Goal: Task Accomplishment & Management: Complete application form

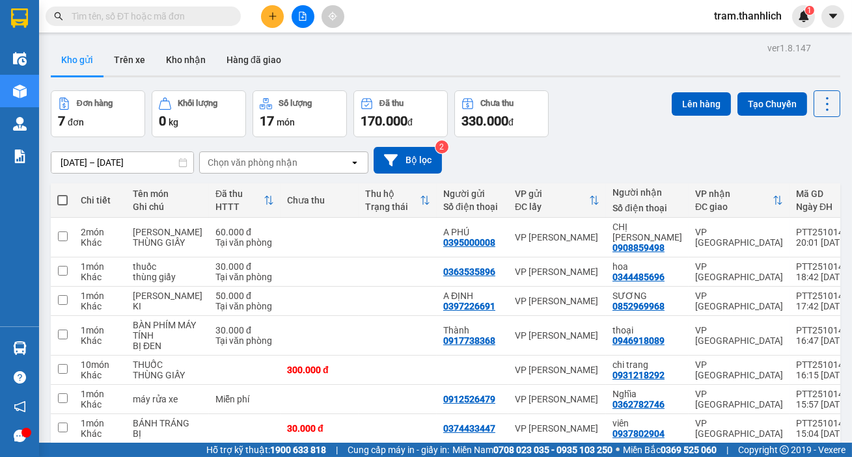
click at [271, 12] on icon "plus" at bounding box center [272, 16] width 9 height 9
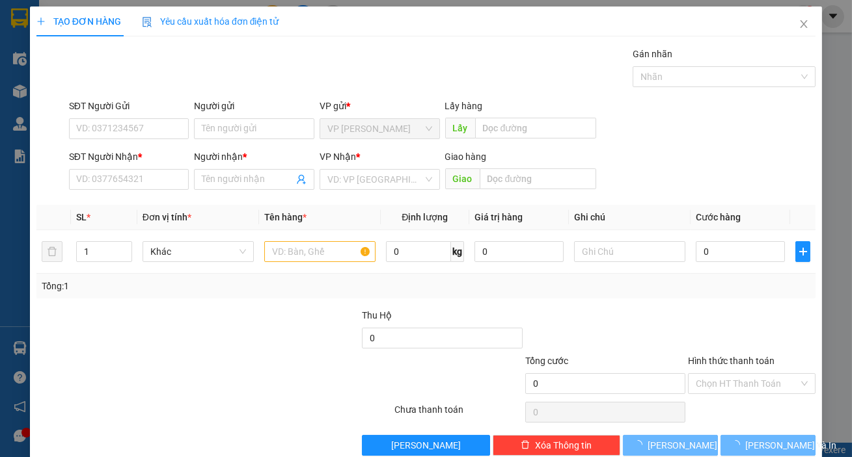
click at [66, 102] on div "SĐT Người Gửi VD: 0371234567" at bounding box center [129, 122] width 126 height 46
click at [78, 128] on input "SĐT Người Gửi" at bounding box center [129, 128] width 120 height 21
type input "0964858487"
click at [161, 189] on div "SĐT Người Nhận * VD: 0377654321" at bounding box center [129, 173] width 120 height 46
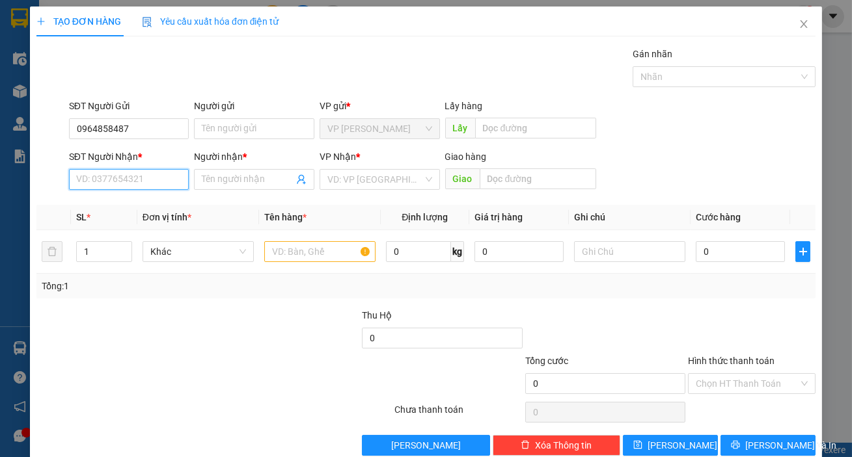
click at [160, 177] on input "SĐT Người Nhận *" at bounding box center [129, 179] width 120 height 21
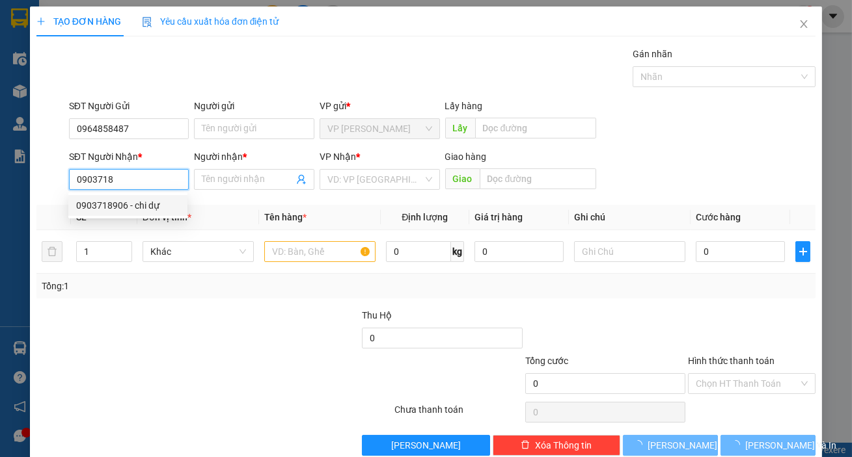
drag, startPoint x: 154, startPoint y: 207, endPoint x: 154, endPoint y: 216, distance: 9.1
click at [154, 208] on div "0903718906 - chi dự" at bounding box center [127, 205] width 103 height 14
type input "0903718906"
type input "chi dự"
type input "0903718906"
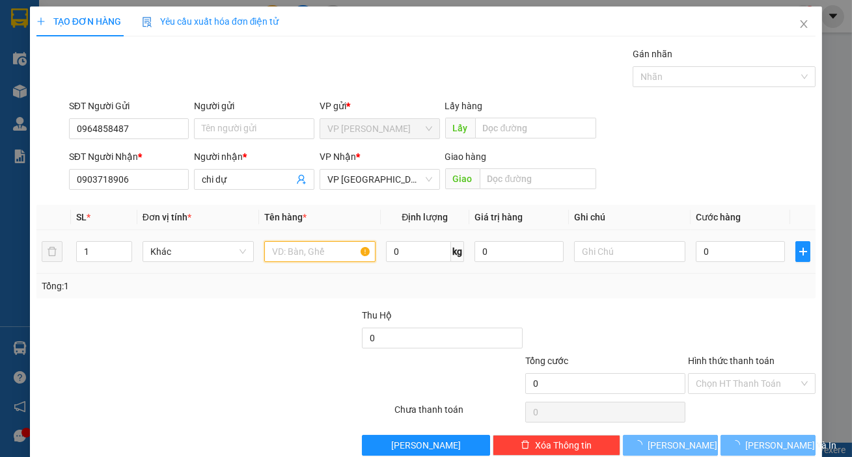
click at [331, 254] on input "text" at bounding box center [319, 251] width 111 height 21
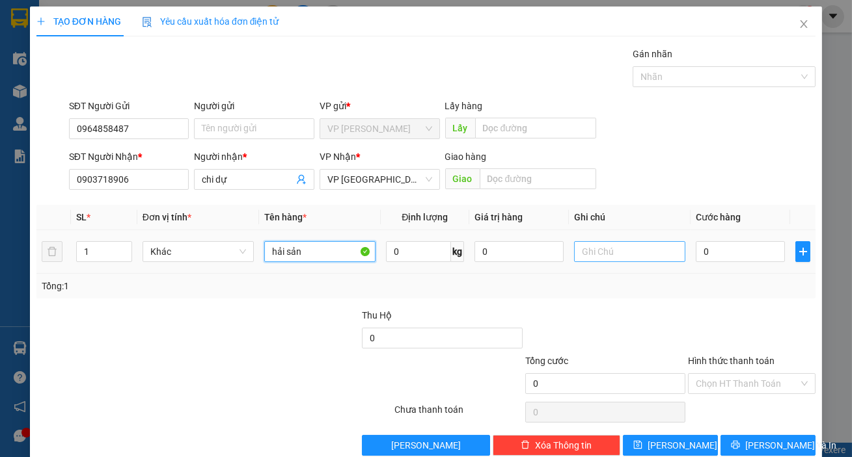
type input "hải sản"
click at [585, 250] on input "text" at bounding box center [629, 251] width 111 height 21
type input "thùng xốp"
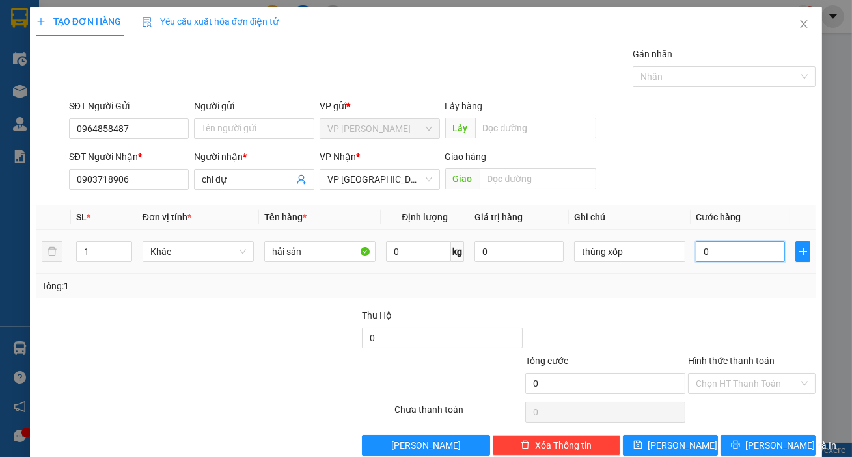
click at [708, 254] on input "0" at bounding box center [739, 251] width 89 height 21
type input "3"
type input "30"
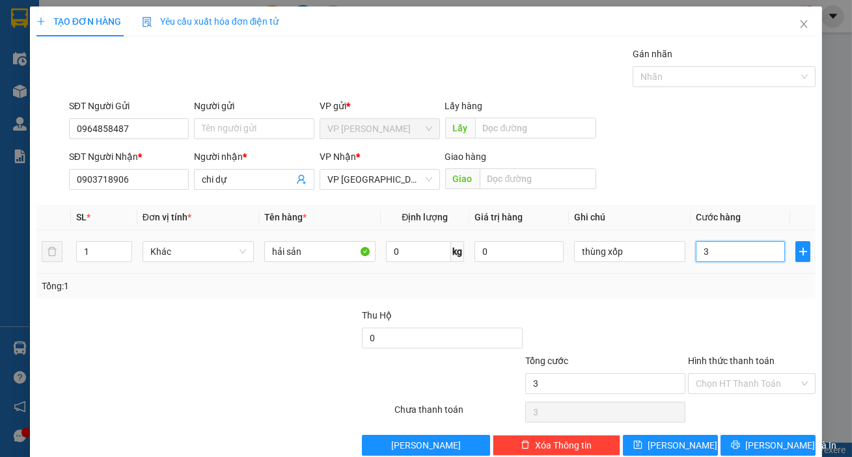
type input "30"
type input "300"
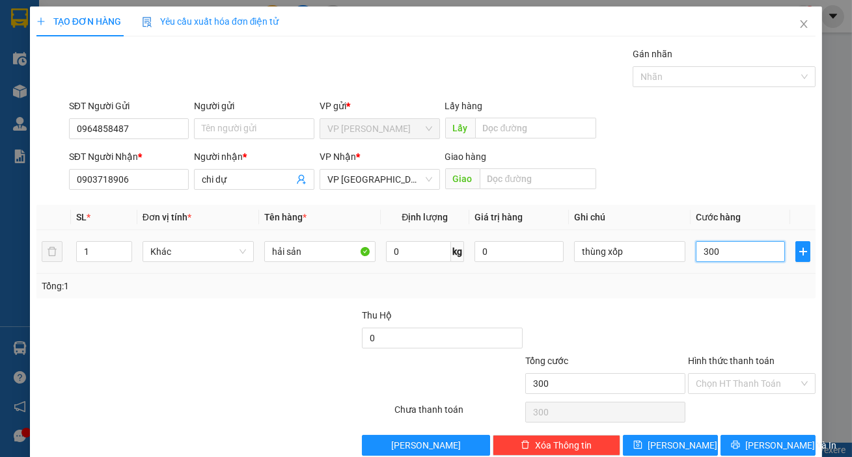
type input "3.000"
type input "30.000"
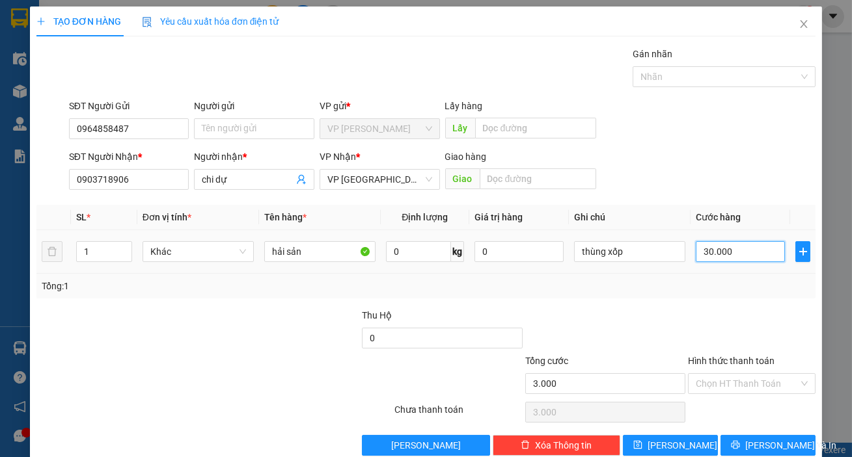
type input "30.000"
click at [759, 441] on span "[PERSON_NAME] và In" at bounding box center [790, 445] width 91 height 14
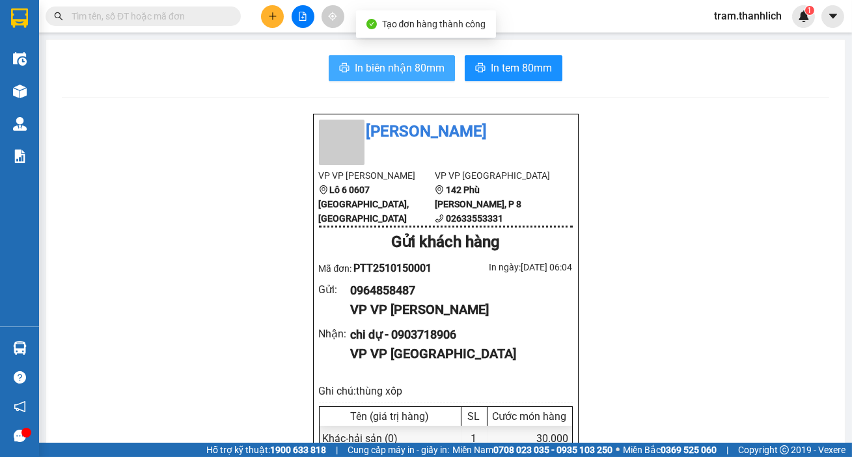
click at [412, 61] on span "In biên nhận 80mm" at bounding box center [400, 68] width 90 height 16
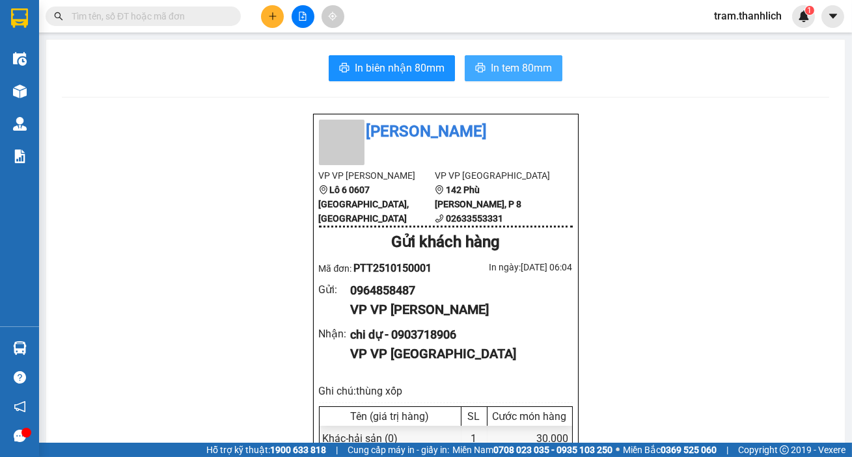
click at [491, 66] on span "In tem 80mm" at bounding box center [521, 68] width 61 height 16
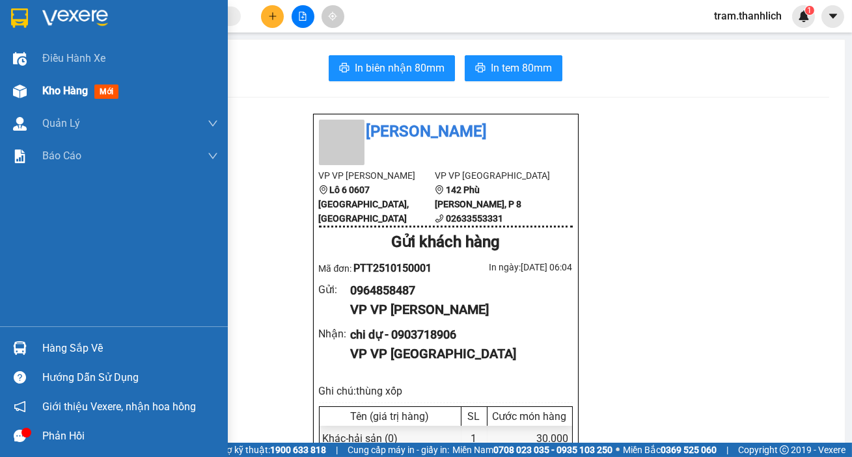
click at [9, 85] on div at bounding box center [19, 91] width 23 height 23
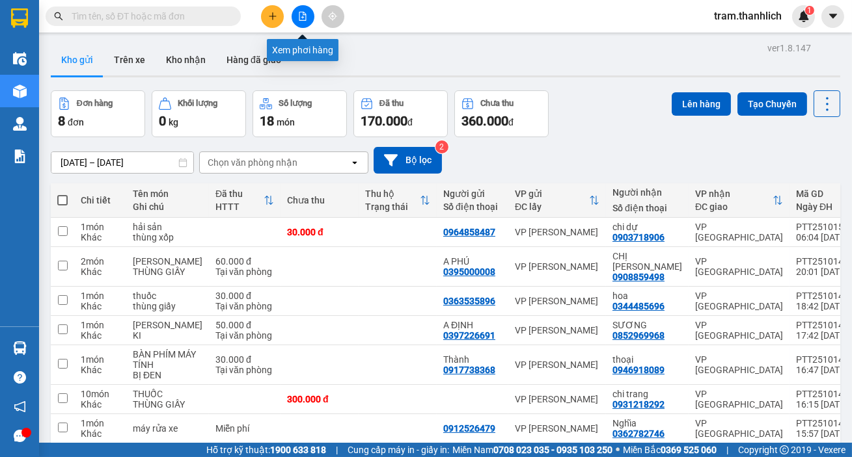
click at [262, 15] on button at bounding box center [272, 16] width 23 height 23
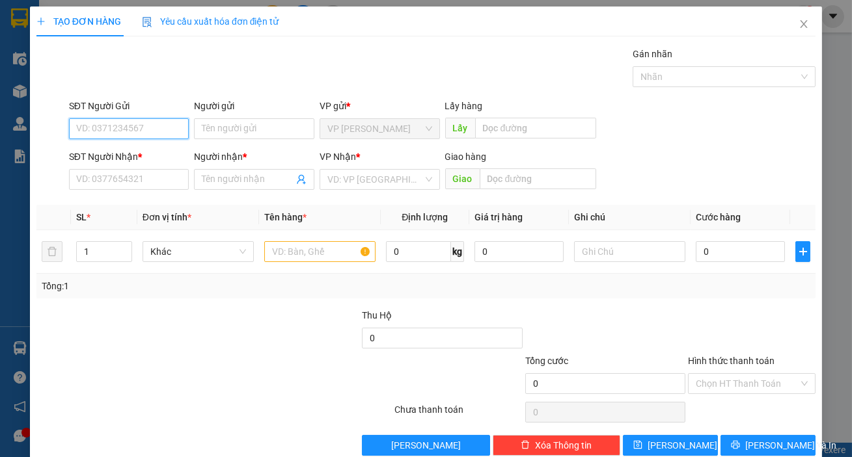
click at [83, 130] on input "SĐT Người Gửi" at bounding box center [129, 128] width 120 height 21
type input "0905353686"
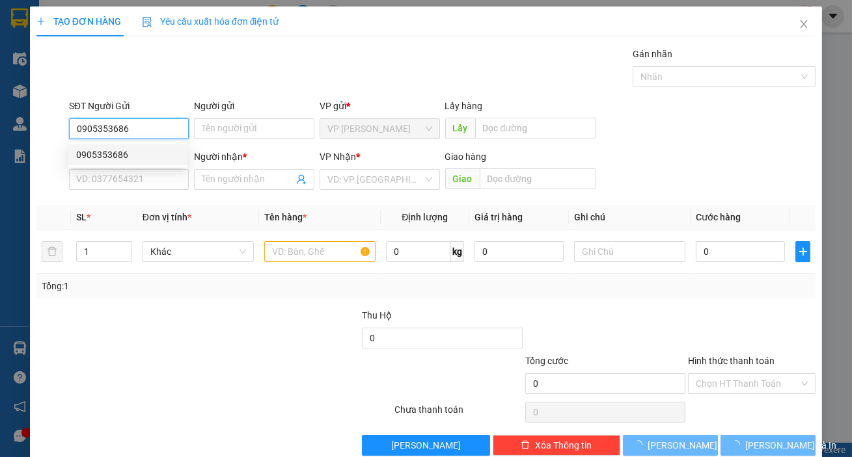
click at [141, 157] on div "0905353686" at bounding box center [127, 155] width 103 height 14
type input "0913530535"
type input "Tiêu Út"
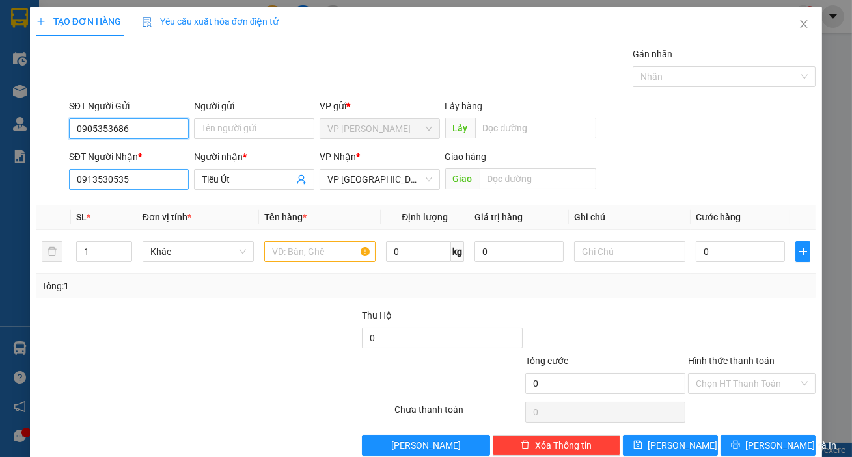
type input "0905353686"
click at [176, 182] on input "0913530535" at bounding box center [129, 179] width 120 height 21
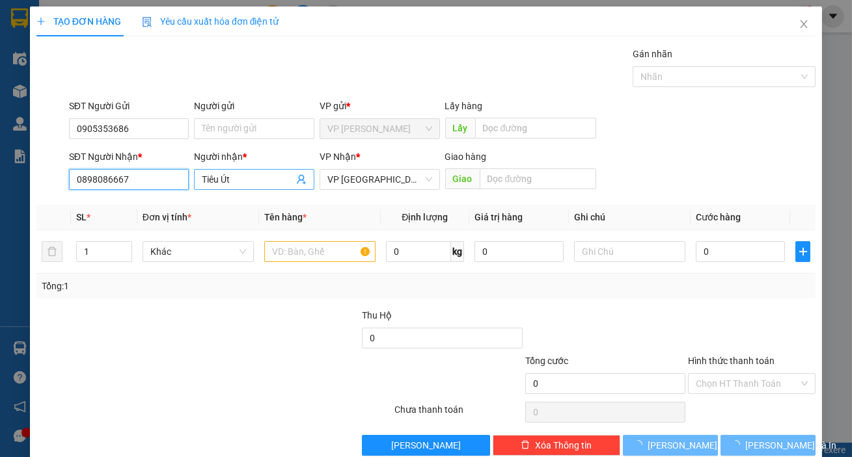
type input "0898086667"
click at [242, 183] on input "Tiêu Út" at bounding box center [248, 179] width 92 height 14
type input "bé như"
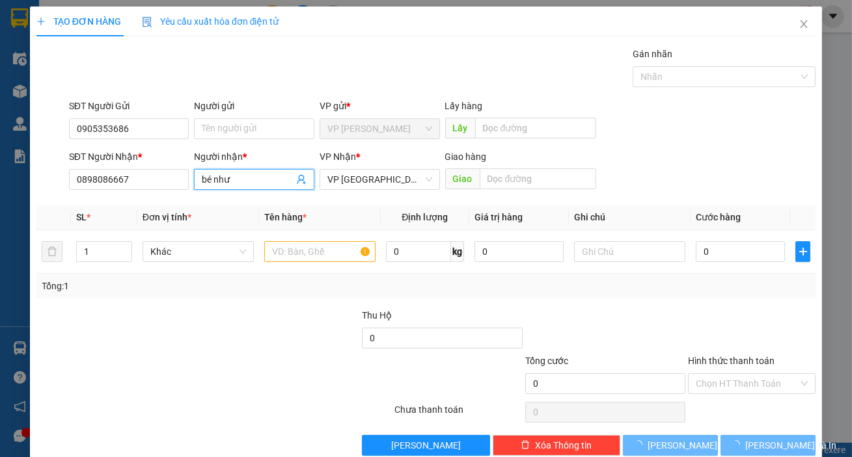
click at [684, 155] on div "SĐT Người Nhận * 0898086667 Người nhận * bé như bé như VP Nhận * VP Đà Lạt Giao…" at bounding box center [441, 173] width 751 height 46
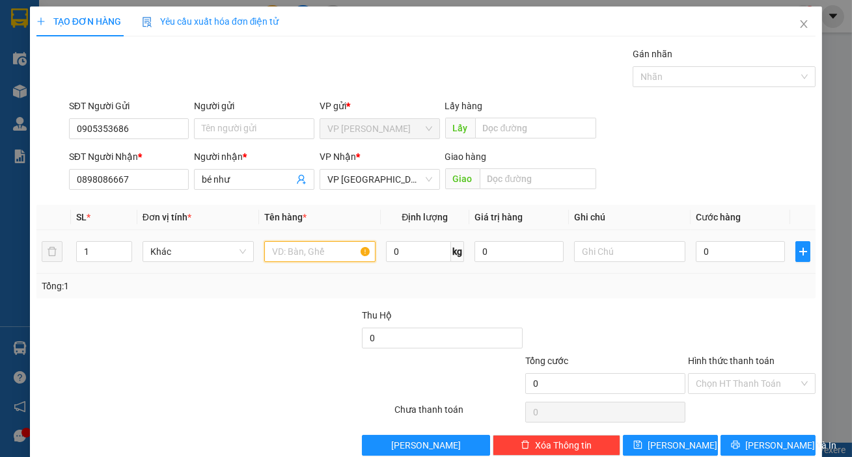
click at [317, 247] on input "text" at bounding box center [319, 251] width 111 height 21
type input "d"
type input "đồ gia dụng"
click at [615, 262] on div at bounding box center [629, 252] width 111 height 26
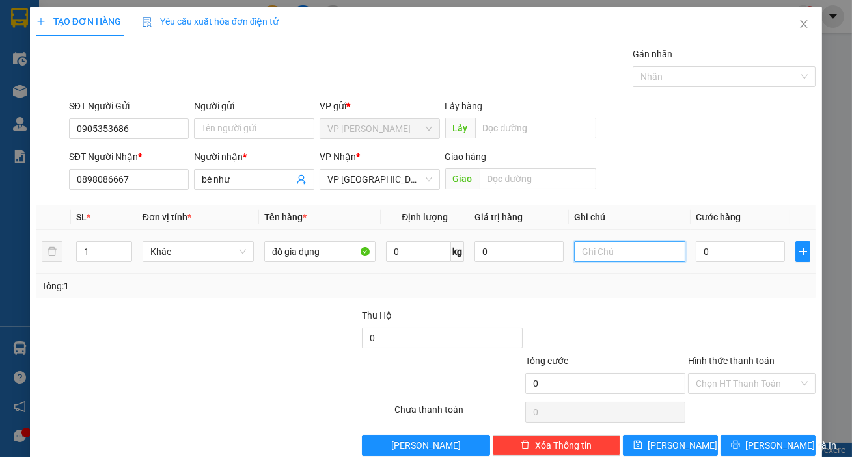
click at [617, 250] on input "text" at bounding box center [629, 251] width 111 height 21
type input "thùng giấy có bọc mền"
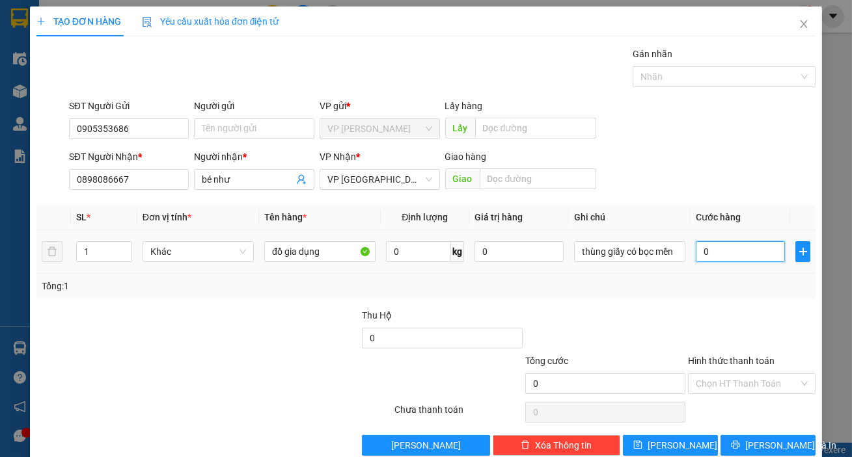
click at [709, 247] on input "0" at bounding box center [739, 251] width 89 height 21
type input "4"
type input "40"
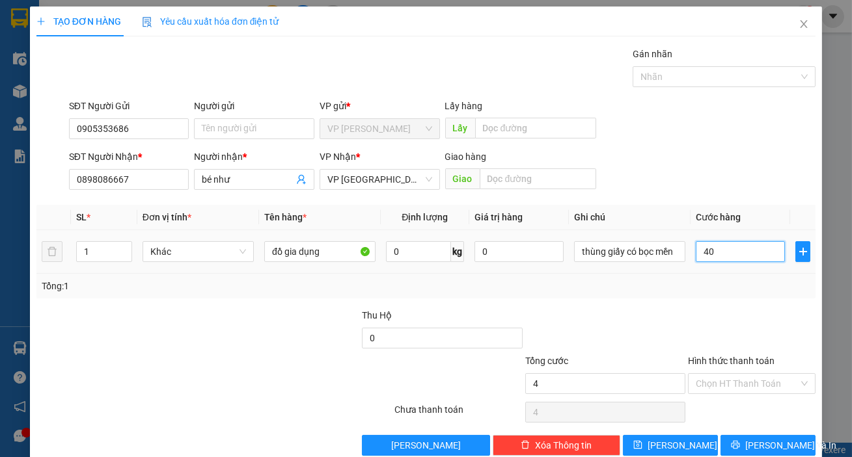
type input "40"
type input "400"
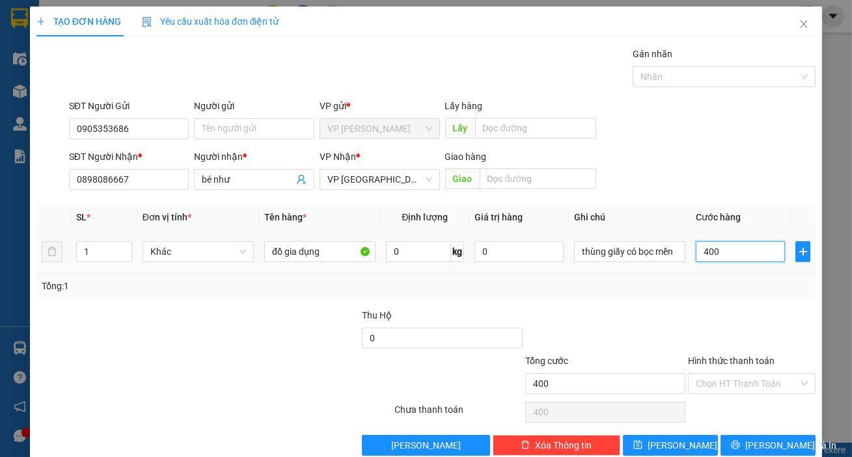
type input "4.000"
type input "40.000"
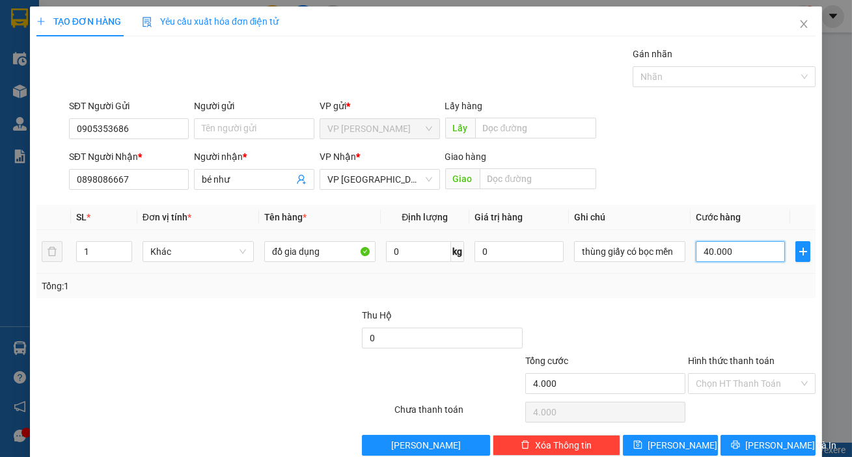
type input "40.000"
click at [732, 386] on input "Hình thức thanh toán" at bounding box center [746, 384] width 103 height 20
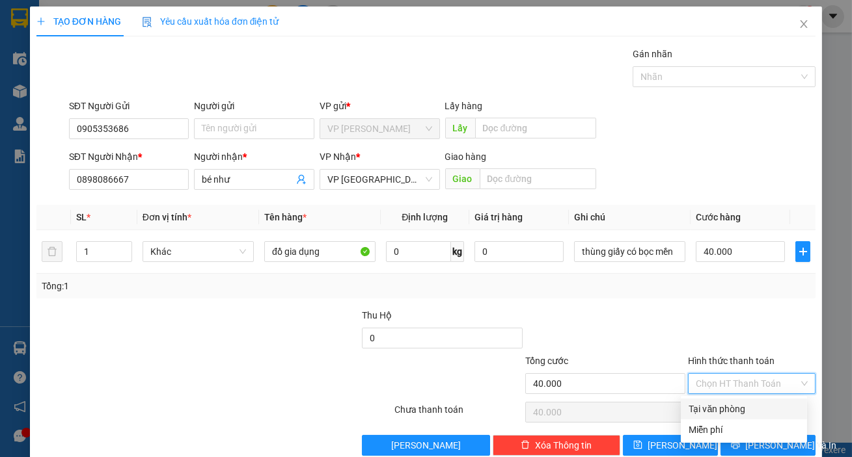
click at [738, 409] on div "Tại văn phòng" at bounding box center [743, 409] width 111 height 14
type input "0"
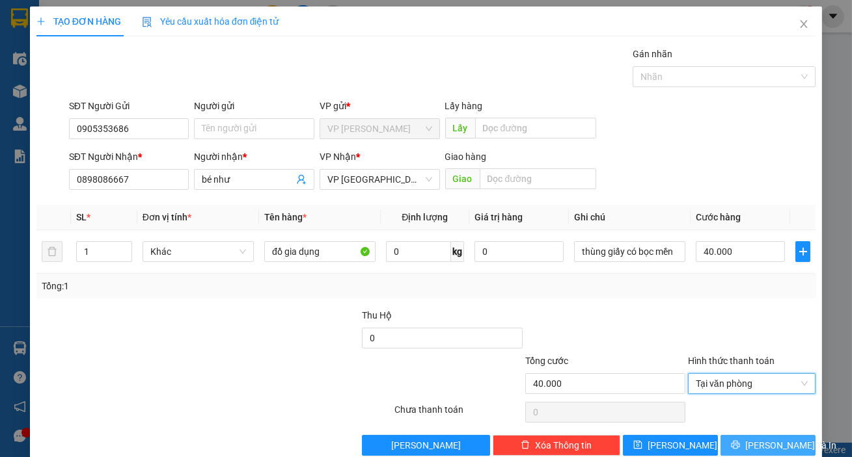
click at [747, 437] on button "[PERSON_NAME] và In" at bounding box center [767, 445] width 95 height 21
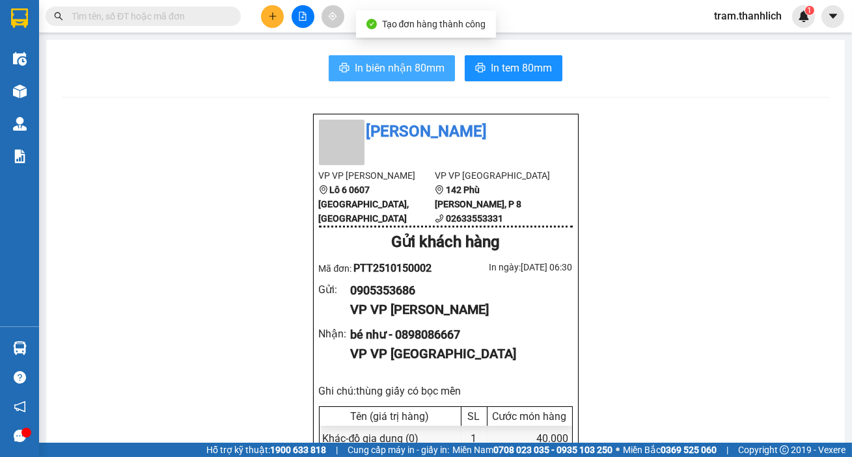
click at [385, 79] on button "In biên nhận 80mm" at bounding box center [392, 68] width 126 height 26
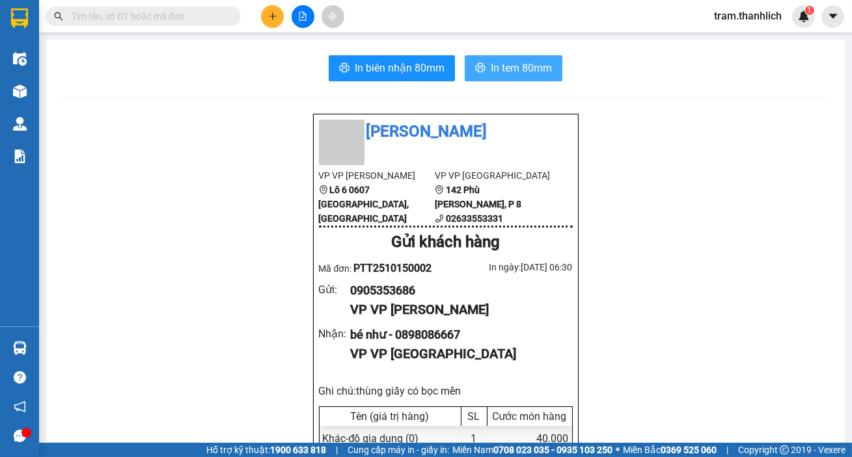
click at [530, 60] on span "In tem 80mm" at bounding box center [521, 68] width 61 height 16
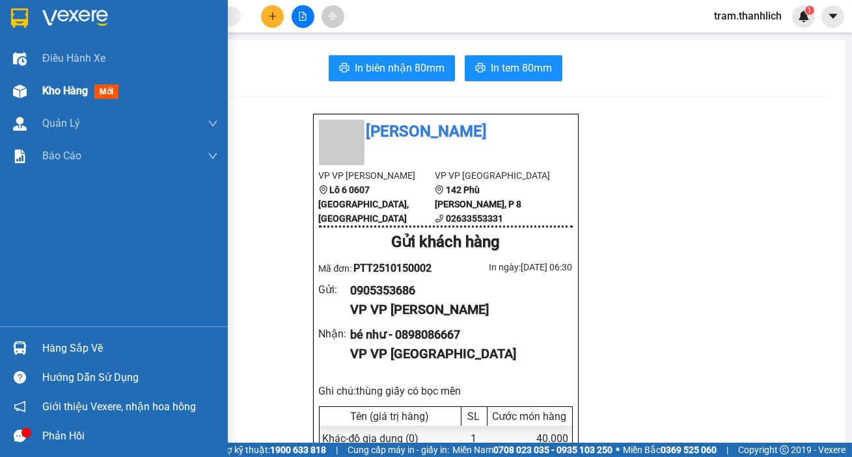
click at [59, 103] on div "Kho hàng mới" at bounding box center [130, 91] width 176 height 33
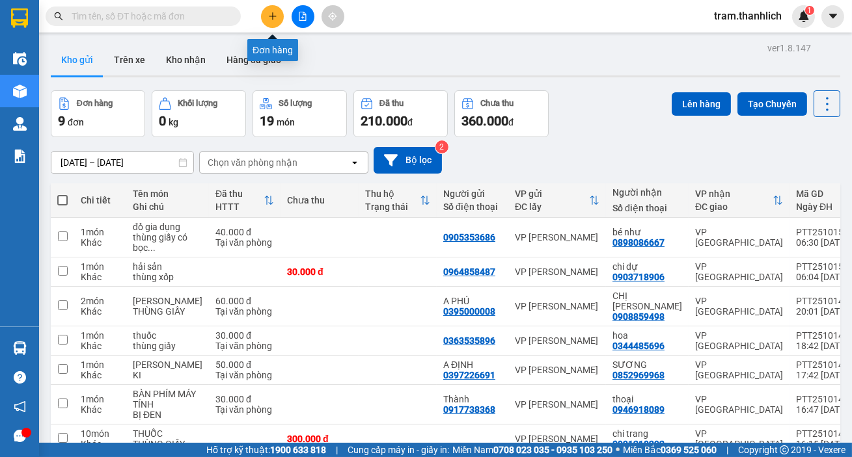
click at [271, 17] on icon "plus" at bounding box center [272, 16] width 9 height 9
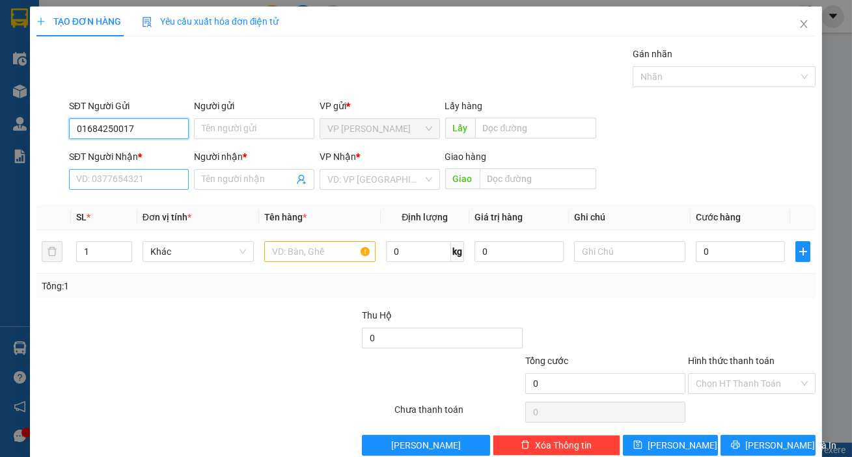
type input "01684250017"
click at [133, 179] on input "SĐT Người Nhận *" at bounding box center [129, 179] width 120 height 21
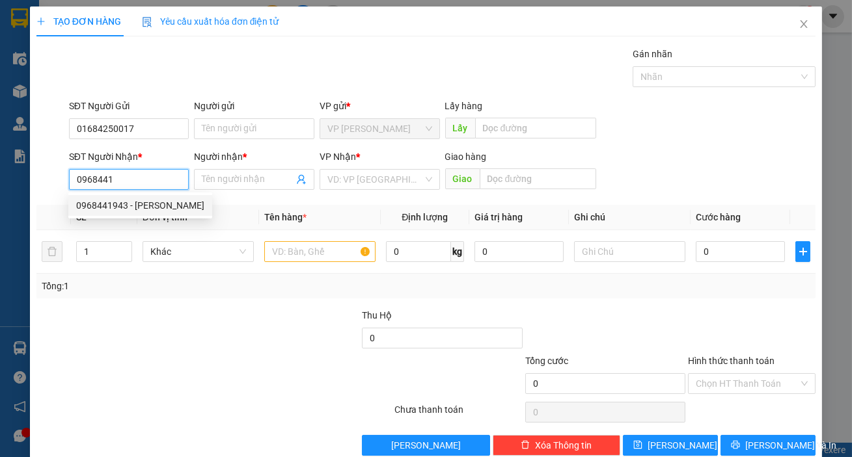
click at [132, 202] on div "0968441943 - [PERSON_NAME]" at bounding box center [140, 205] width 128 height 14
type input "0968441943"
type input "hiếu"
type input "vx liên khương"
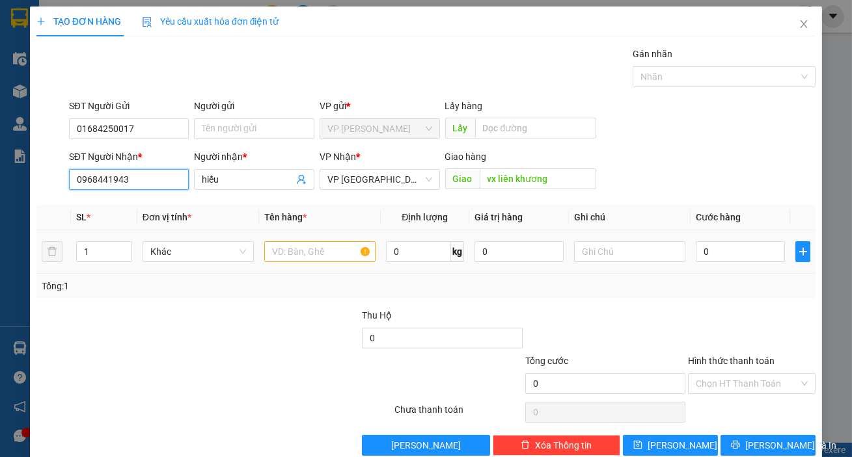
type input "0968441943"
click at [281, 253] on input "text" at bounding box center [319, 251] width 111 height 21
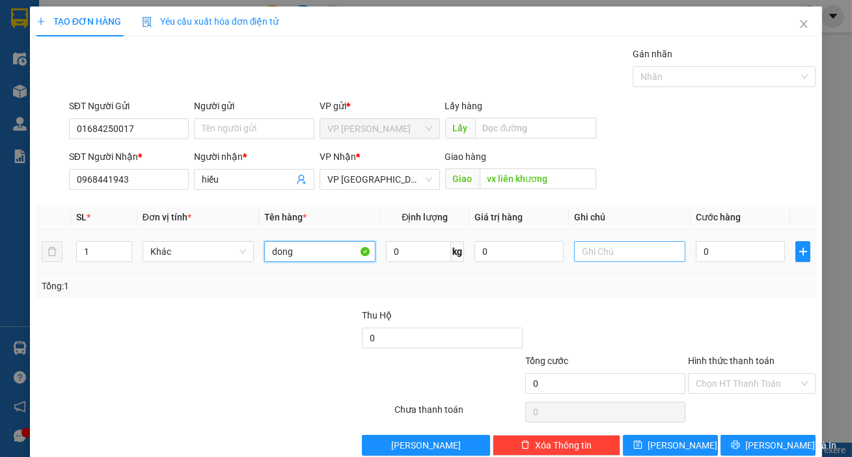
type input "dong"
click at [615, 255] on input "text" at bounding box center [629, 251] width 111 height 21
type input "thùng xốp"
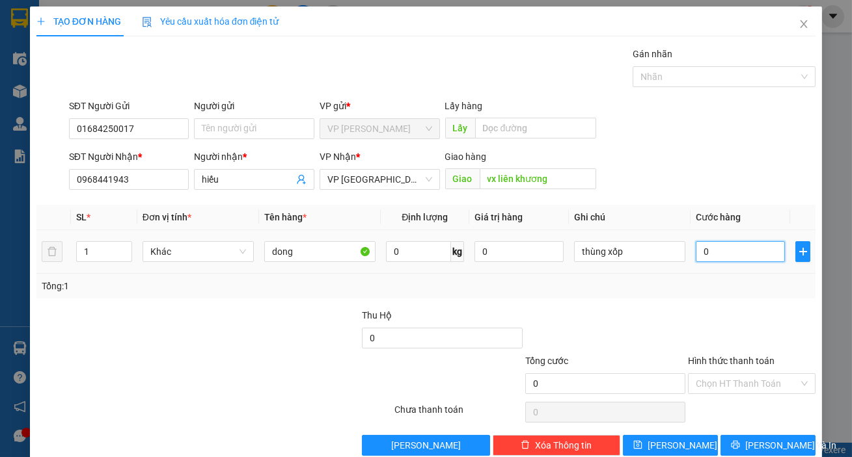
click at [761, 254] on input "0" at bounding box center [739, 251] width 89 height 21
click at [712, 252] on input "0" at bounding box center [739, 251] width 89 height 21
type input "05"
type input "5"
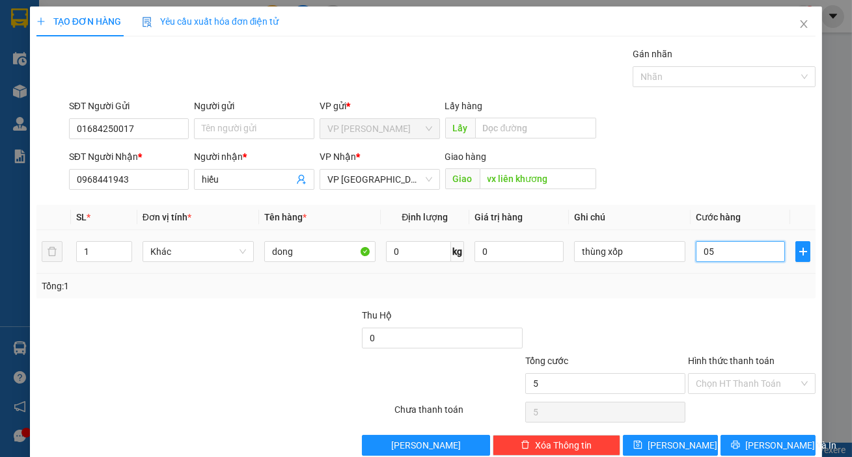
type input "050"
type input "50"
type input "0.500"
type input "500"
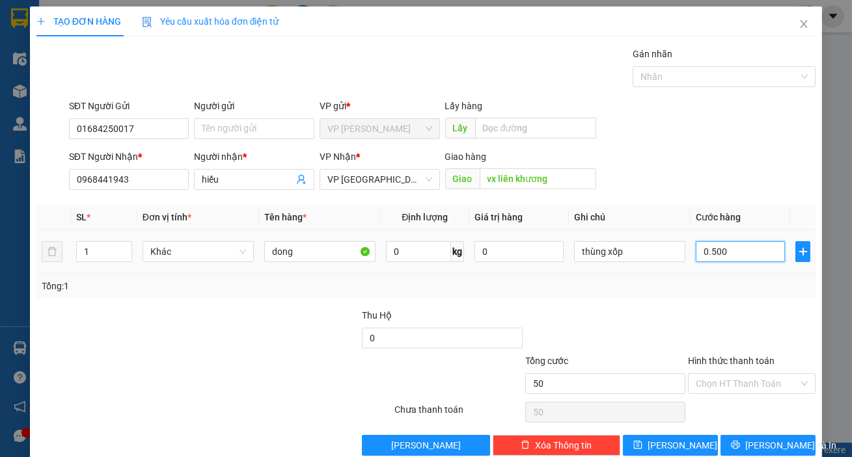
type input "500"
type input "05.000"
type input "5.000"
type input "050.000"
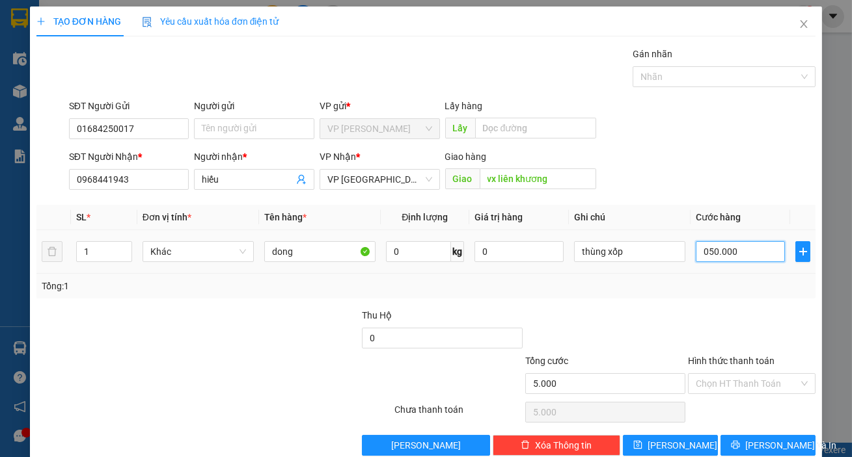
type input "50.000"
click at [688, 300] on div "Transit Pickup Surcharge Ids Transit Deliver Surcharge Ids Transit Deliver Surc…" at bounding box center [425, 251] width 779 height 409
type input "50.000"
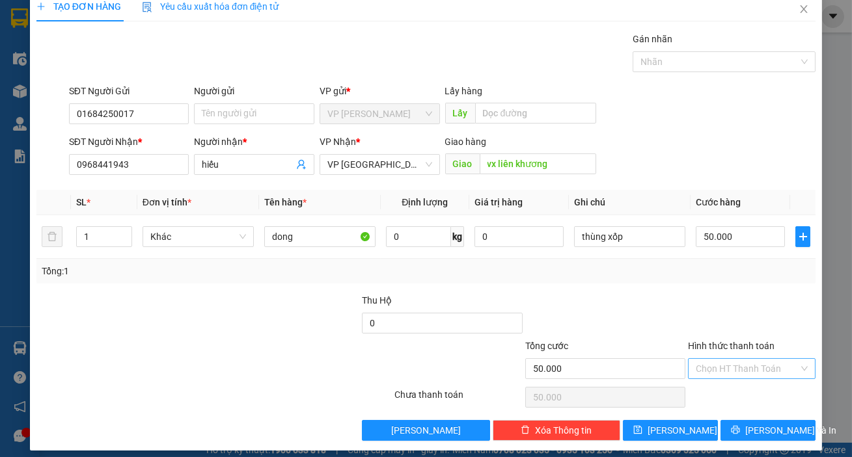
scroll to position [23, 0]
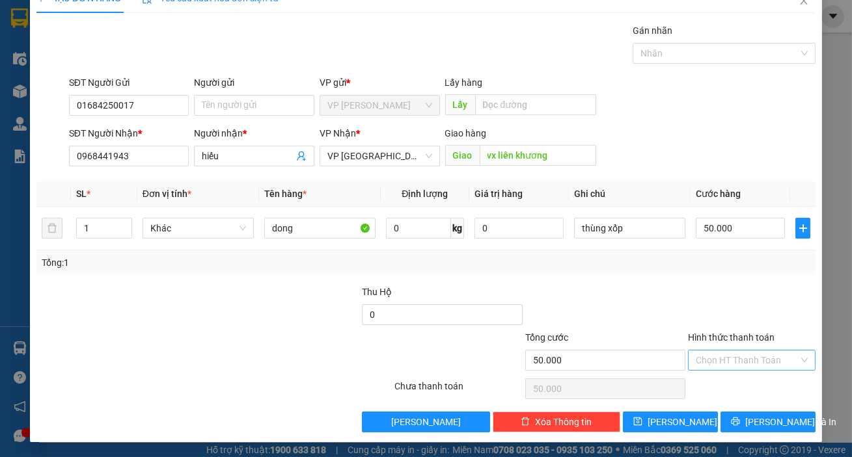
click at [720, 363] on input "Hình thức thanh toán" at bounding box center [746, 361] width 103 height 20
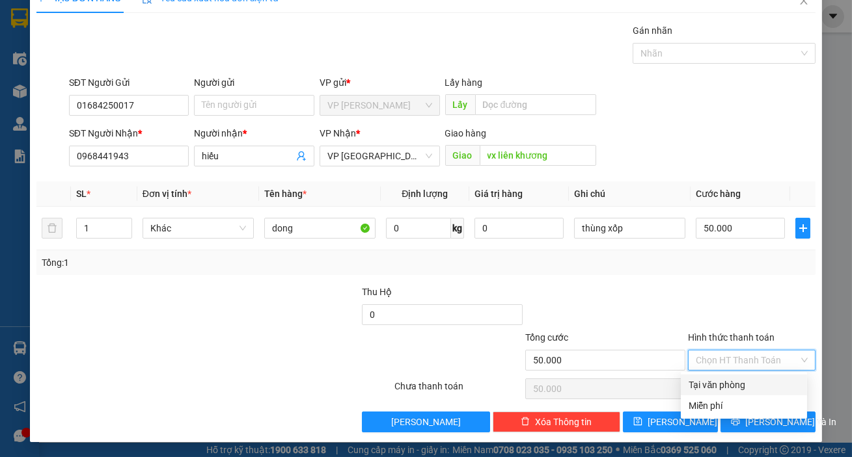
drag, startPoint x: 723, startPoint y: 384, endPoint x: 729, endPoint y: 391, distance: 8.8
click at [724, 384] on div "Tại văn phòng" at bounding box center [743, 385] width 111 height 14
type input "0"
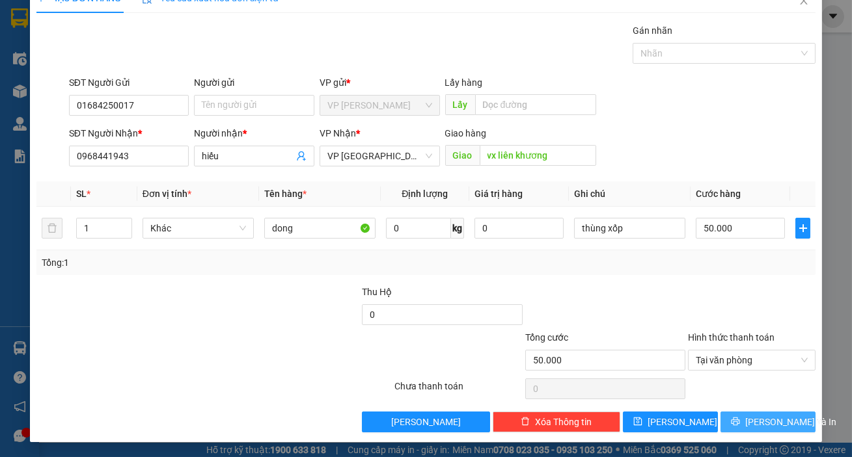
click at [745, 423] on button "[PERSON_NAME] và In" at bounding box center [767, 422] width 95 height 21
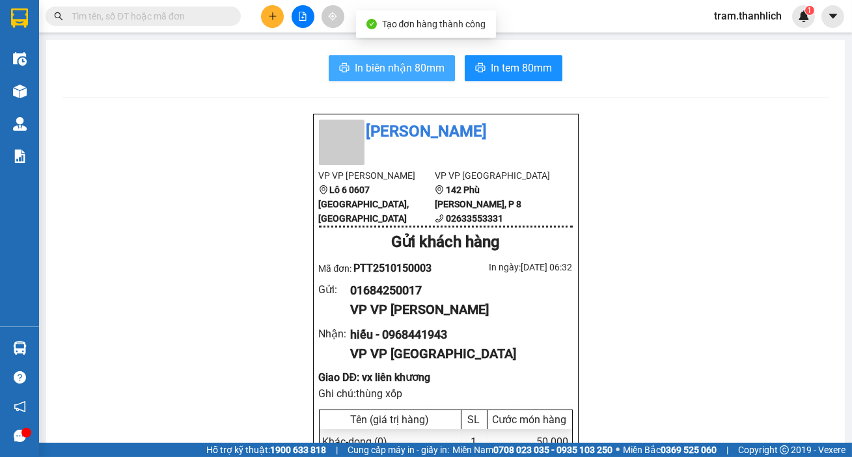
click at [396, 68] on span "In biên nhận 80mm" at bounding box center [400, 68] width 90 height 16
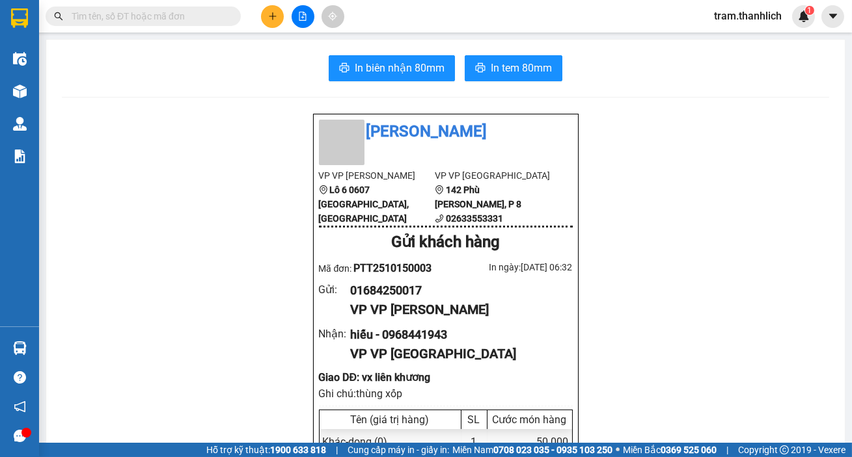
click at [562, 64] on div "In biên nhận 80mm In tem 80mm" at bounding box center [445, 68] width 767 height 26
click at [527, 55] on button "In tem 80mm" at bounding box center [514, 68] width 98 height 26
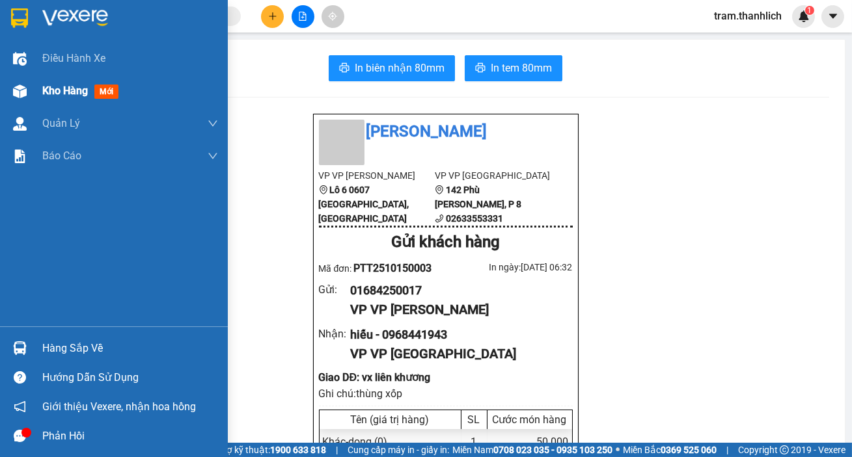
click at [38, 99] on div "Kho hàng mới" at bounding box center [114, 91] width 228 height 33
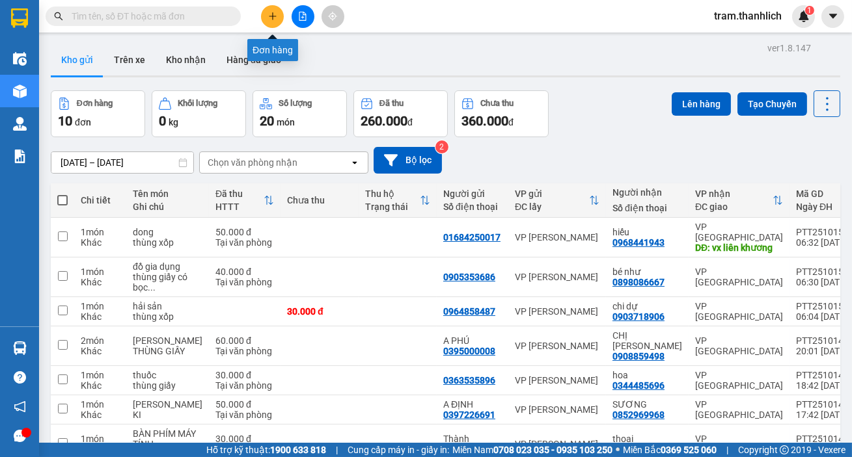
click at [271, 17] on icon "plus" at bounding box center [272, 16] width 9 height 9
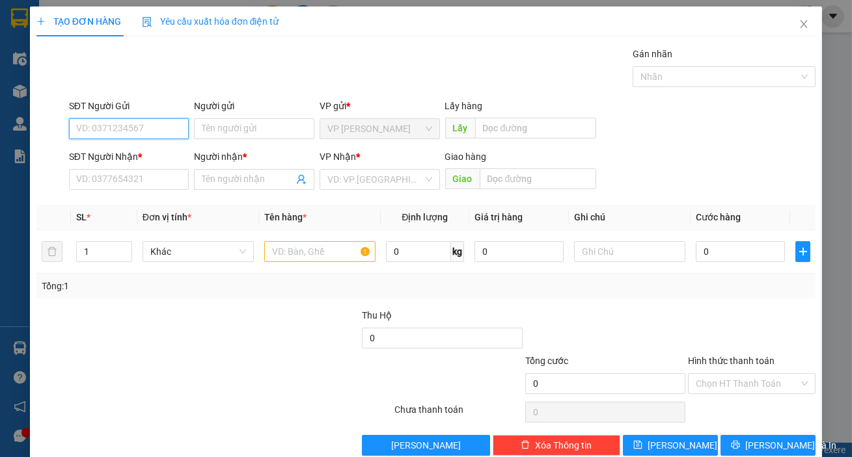
click at [131, 129] on input "SĐT Người Gửi" at bounding box center [129, 128] width 120 height 21
click at [158, 150] on div "0945568006 - A LONG" at bounding box center [127, 155] width 103 height 14
type input "0945568006"
type input "A LONG"
type input "0357535175"
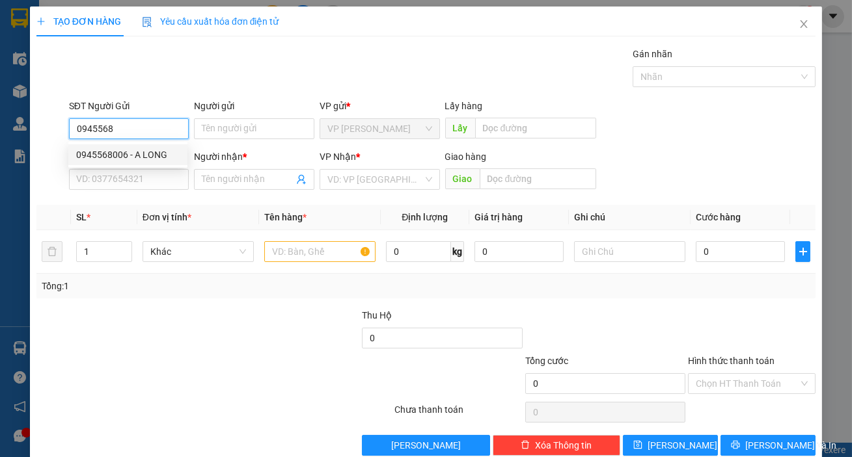
type input "cơ"
type input "30 THÔNG THIÊN HỌC"
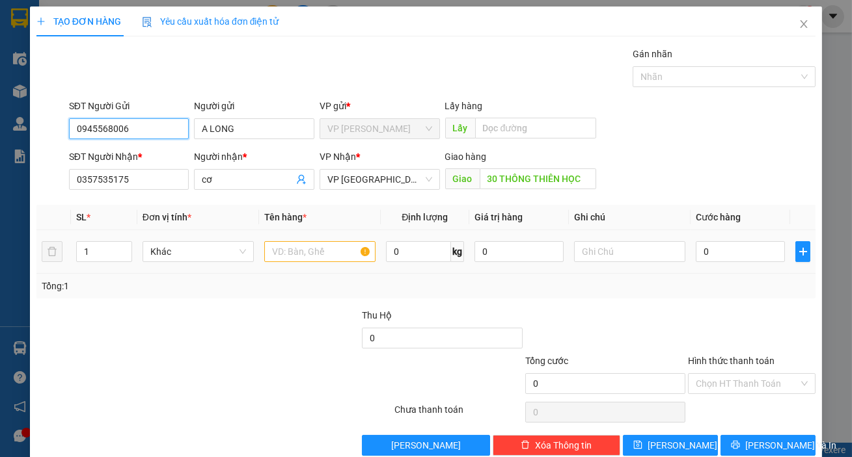
type input "0945568006"
click at [284, 264] on div at bounding box center [319, 252] width 111 height 26
click at [285, 260] on input "text" at bounding box center [319, 251] width 111 height 21
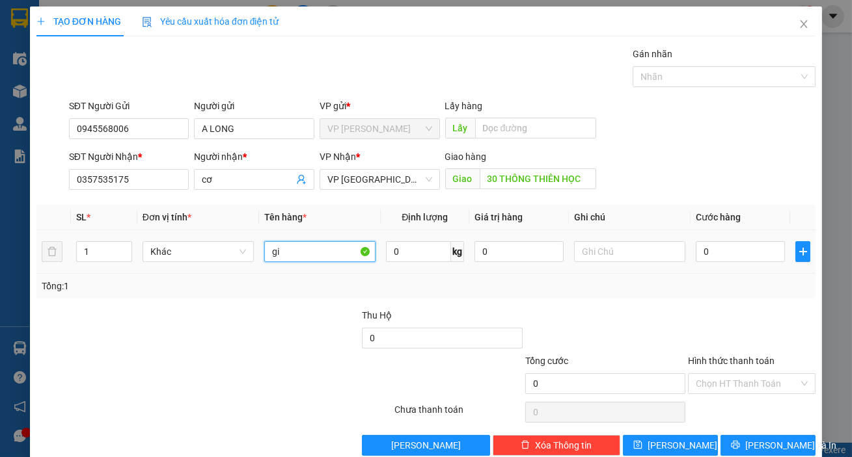
type input "g"
type input "hồ sơ"
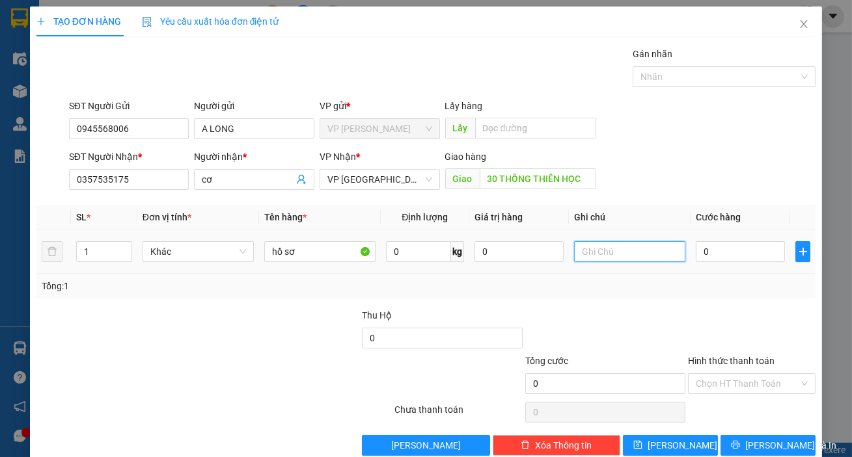
click at [604, 250] on input "text" at bounding box center [629, 251] width 111 height 21
click at [741, 252] on input "0" at bounding box center [739, 251] width 89 height 21
type input "5"
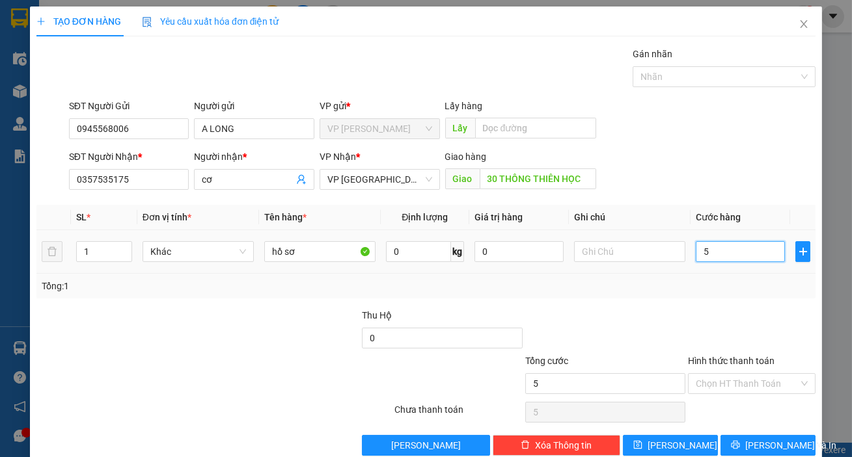
type input "50"
type input "500"
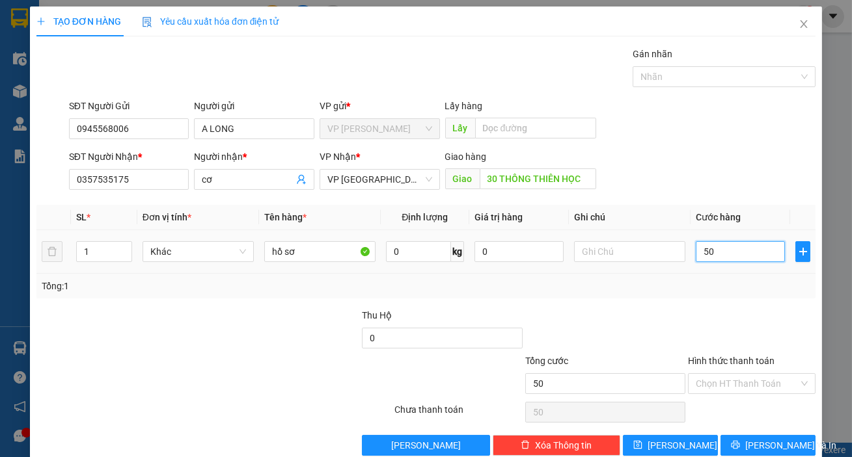
type input "500"
type input "5.000"
type input "50.000"
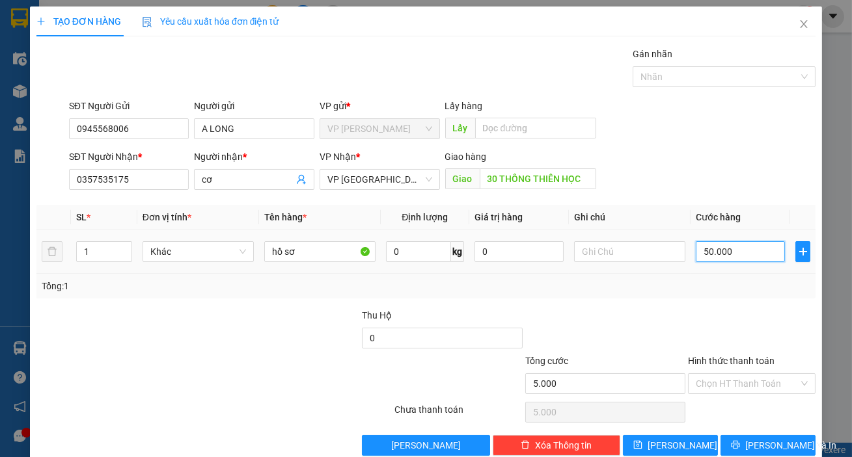
type input "50.000"
click at [604, 242] on input "text" at bounding box center [629, 251] width 111 height 21
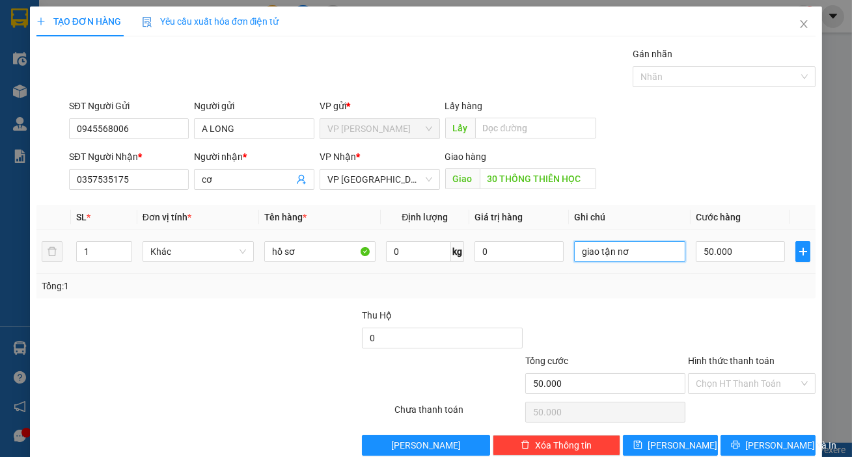
type input "giao tận nơi"
click at [719, 374] on input "Hình thức thanh toán" at bounding box center [746, 384] width 103 height 20
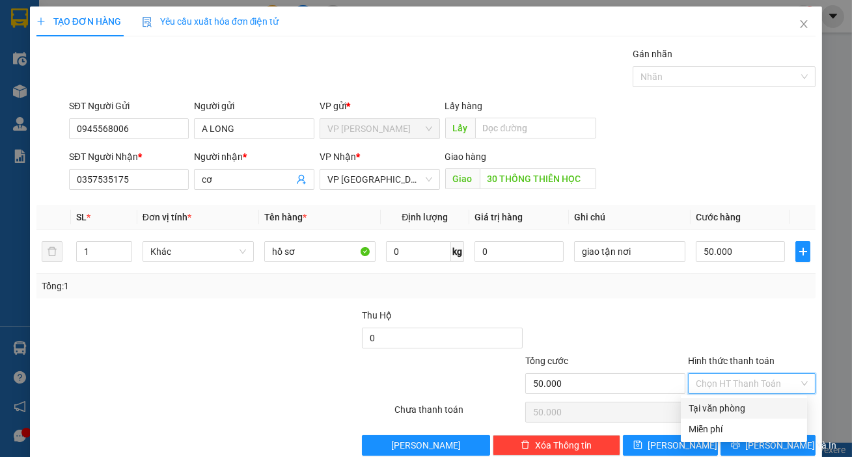
click at [722, 401] on div "Tại văn phòng" at bounding box center [743, 408] width 111 height 14
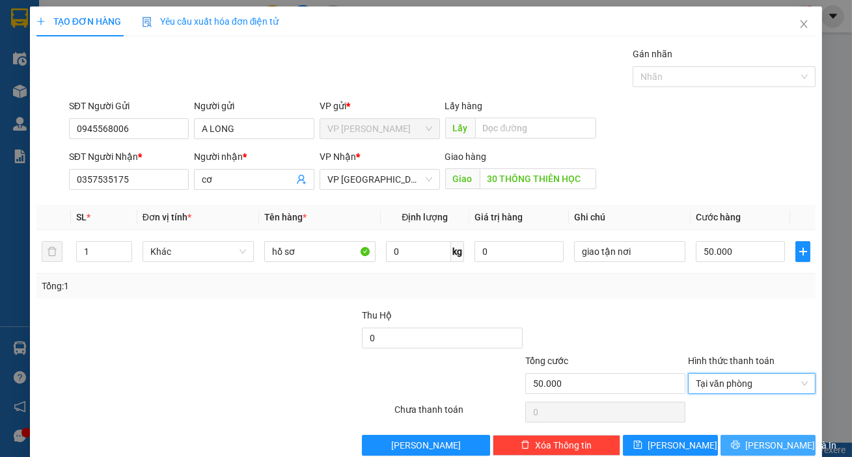
click at [761, 438] on span "[PERSON_NAME] và In" at bounding box center [790, 445] width 91 height 14
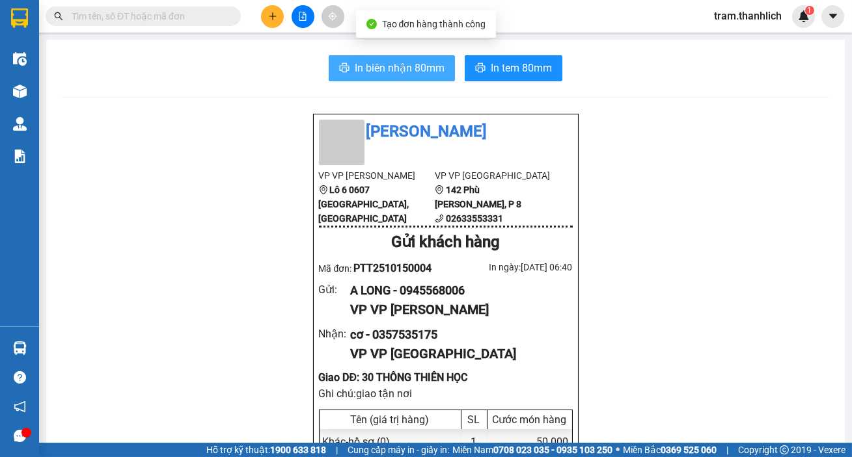
click at [390, 77] on button "In biên nhận 80mm" at bounding box center [392, 68] width 126 height 26
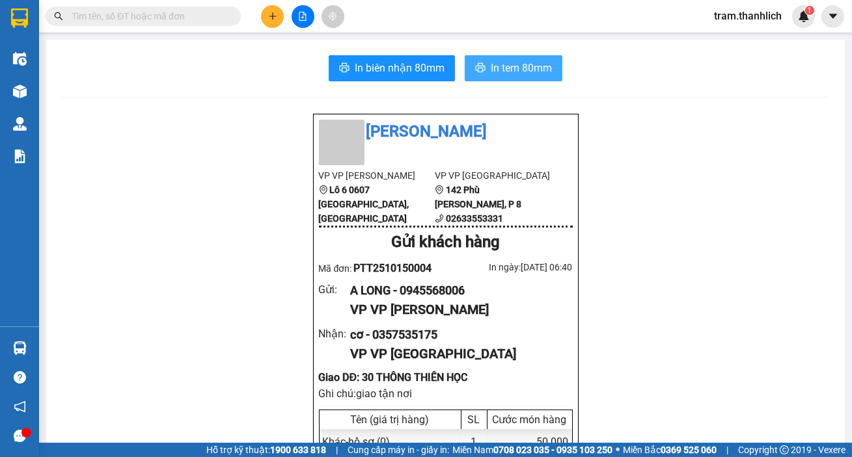
click at [514, 74] on span "In tem 80mm" at bounding box center [521, 68] width 61 height 16
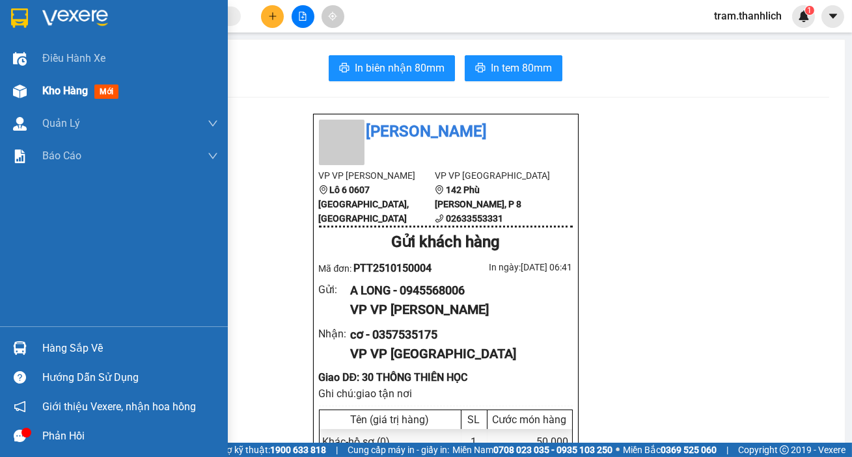
click at [61, 93] on span "Kho hàng" at bounding box center [65, 91] width 46 height 12
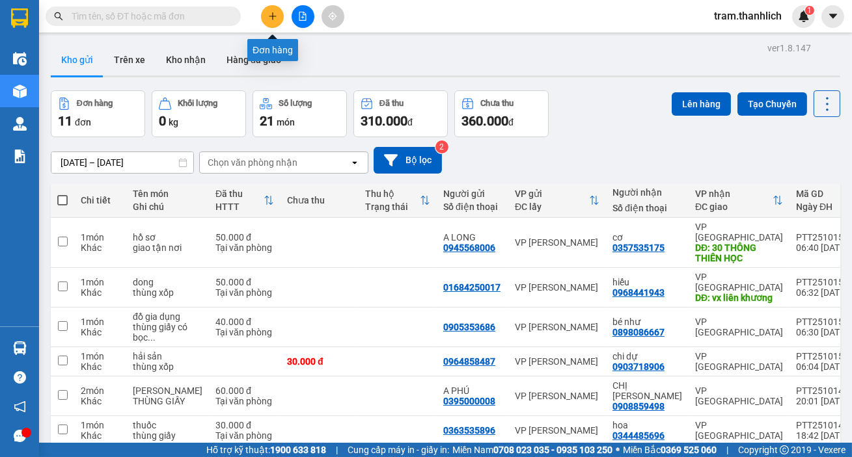
click at [269, 13] on icon "plus" at bounding box center [272, 16] width 9 height 9
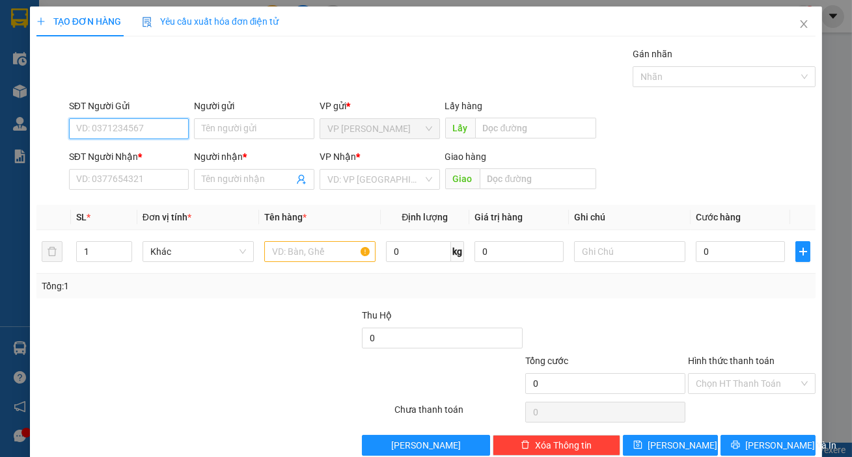
click at [90, 125] on input "SĐT Người Gửi" at bounding box center [129, 128] width 120 height 21
click at [111, 152] on div "0822390123" at bounding box center [127, 155] width 103 height 14
type input "0822390123"
type input "0364139205"
type input "K TEN"
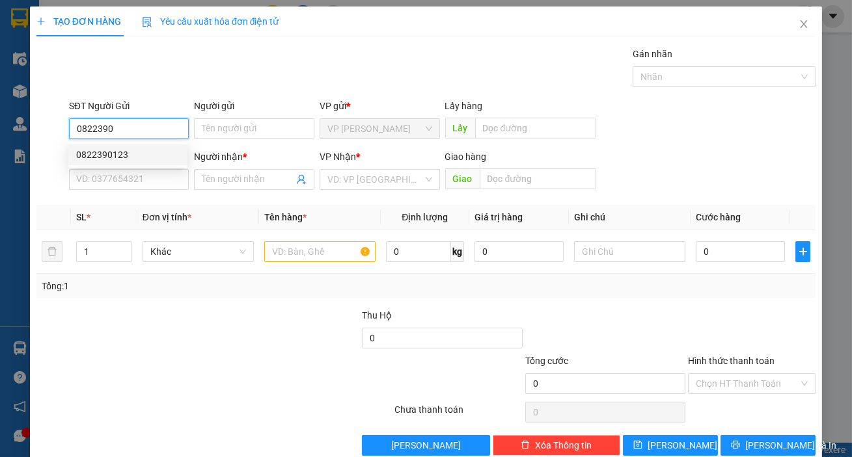
type input "cx mai hoa"
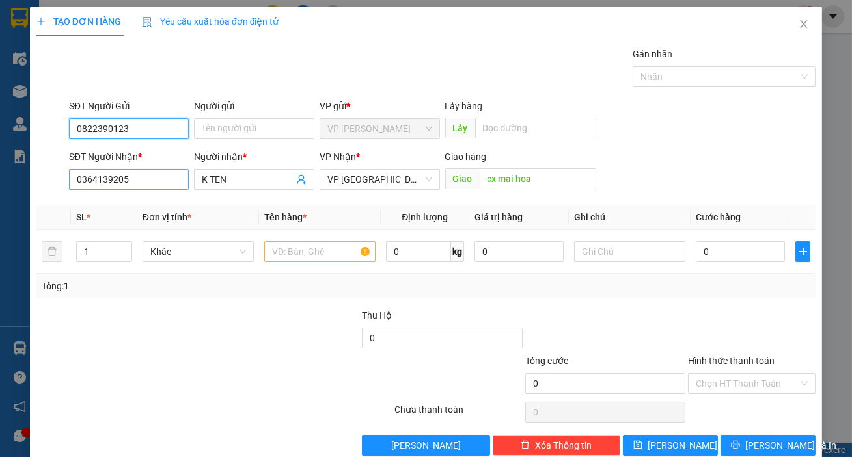
type input "0822390123"
click at [165, 189] on input "0364139205" at bounding box center [129, 179] width 120 height 21
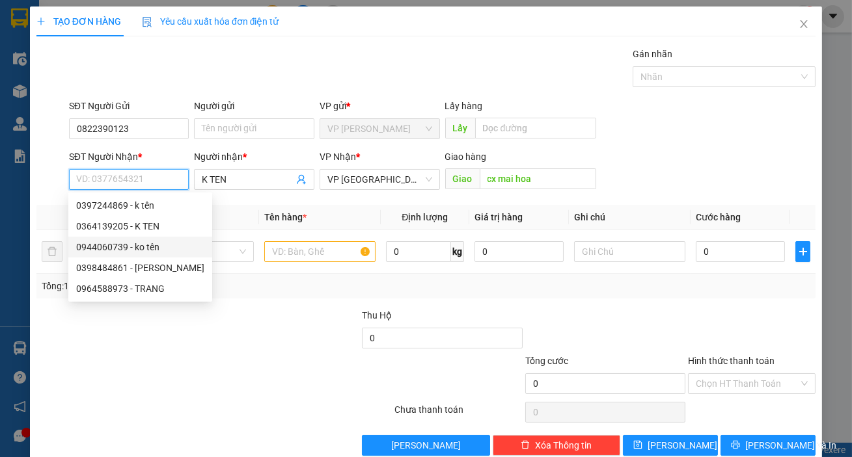
click at [152, 248] on div "0944060739 - ko tên" at bounding box center [140, 247] width 128 height 14
type input "0944060739"
type input "ko tên"
type input "phi nôm"
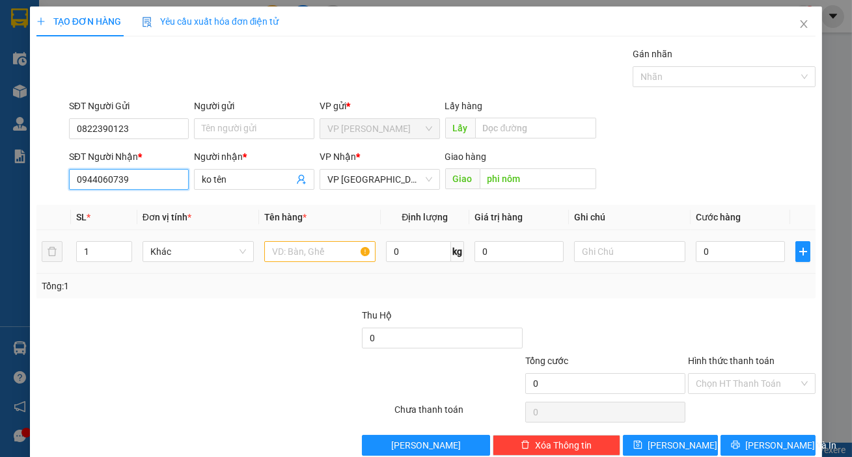
type input "0944060739"
click at [305, 258] on input "text" at bounding box center [319, 251] width 111 height 21
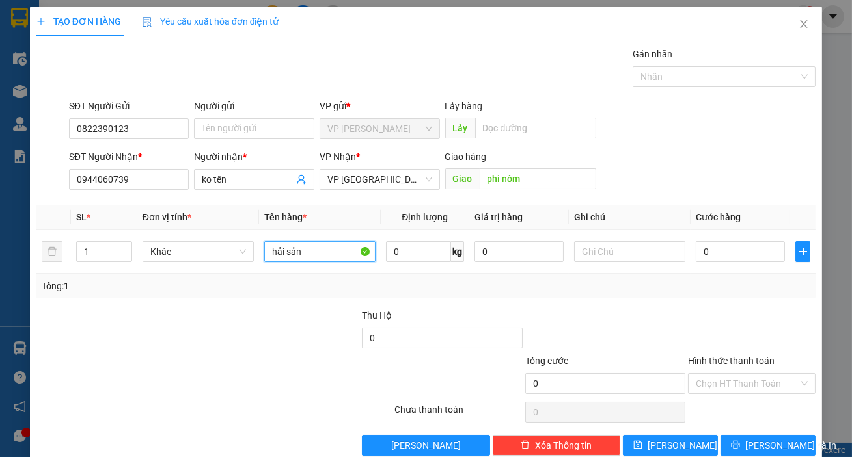
type input "hải sản"
click at [386, 326] on div "Thu Hộ" at bounding box center [442, 318] width 160 height 20
click at [395, 328] on input "0" at bounding box center [442, 338] width 160 height 21
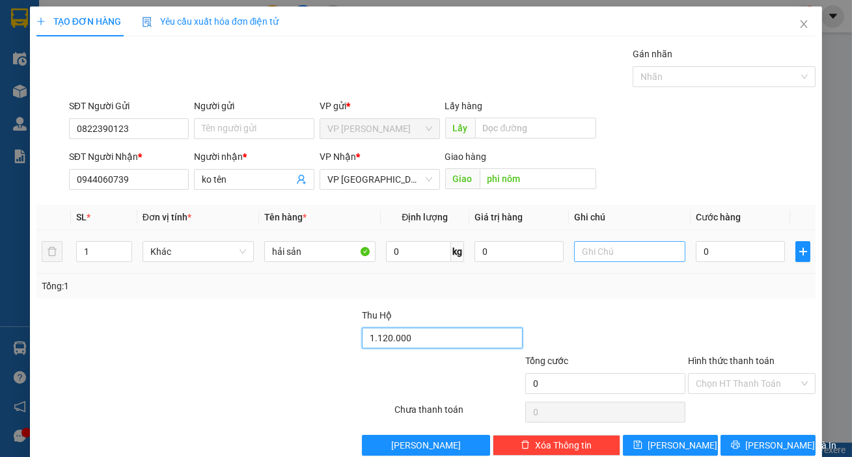
type input "1.120.000"
click at [611, 252] on input "text" at bounding box center [629, 251] width 111 height 21
type input "thùng xốp"
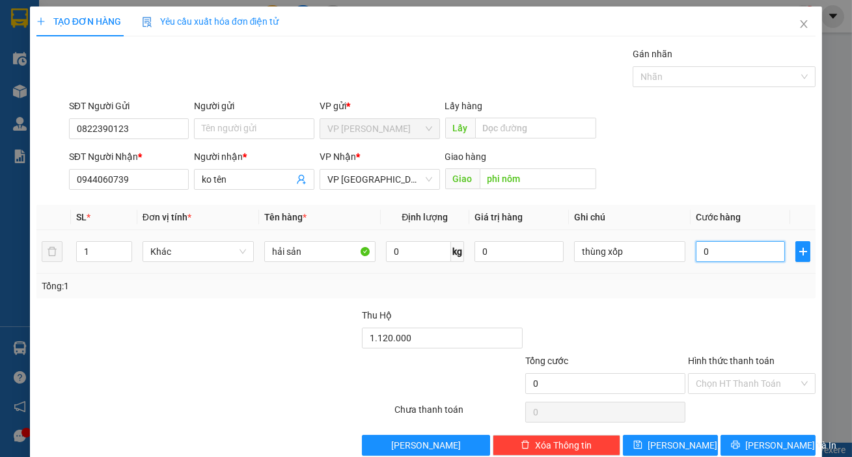
click at [697, 250] on input "0" at bounding box center [739, 251] width 89 height 21
type input "1"
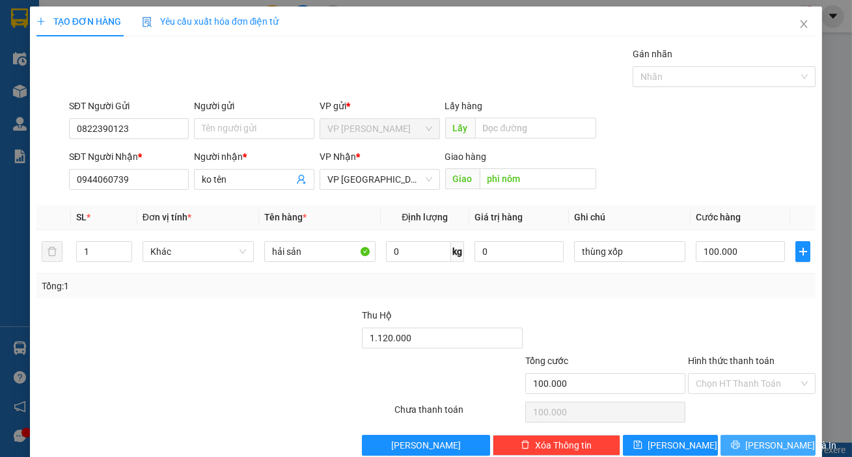
click at [773, 441] on span "[PERSON_NAME] và In" at bounding box center [790, 445] width 91 height 14
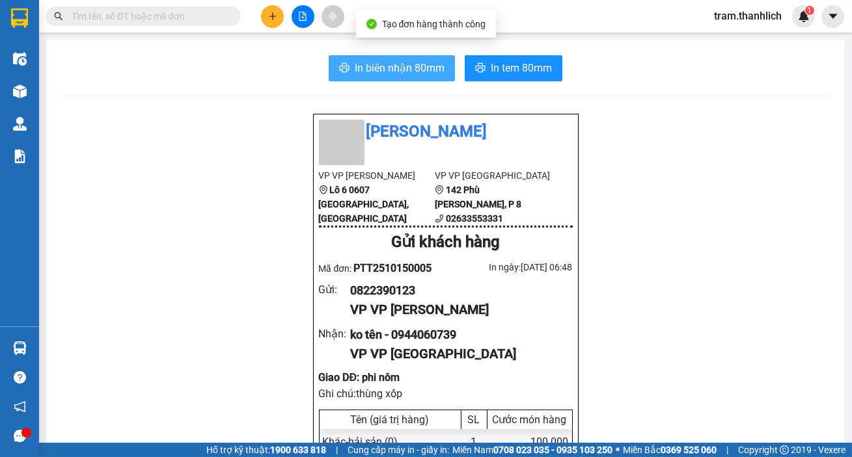
click at [393, 60] on span "In biên nhận 80mm" at bounding box center [400, 68] width 90 height 16
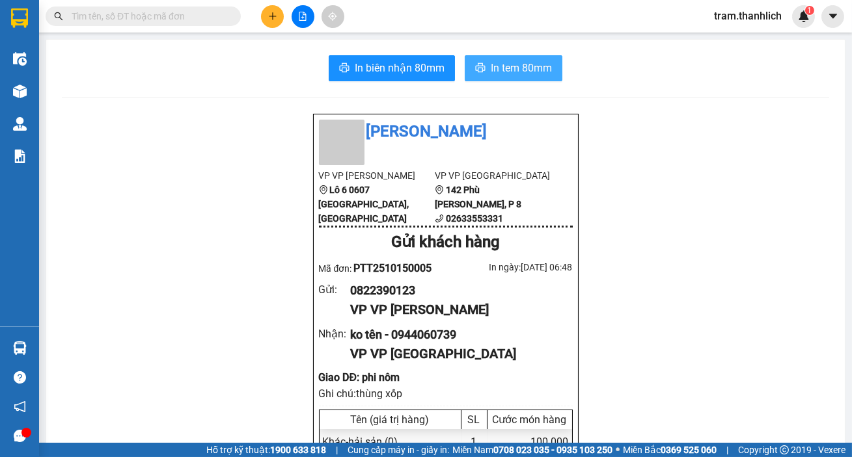
click at [545, 69] on span "In tem 80mm" at bounding box center [521, 68] width 61 height 16
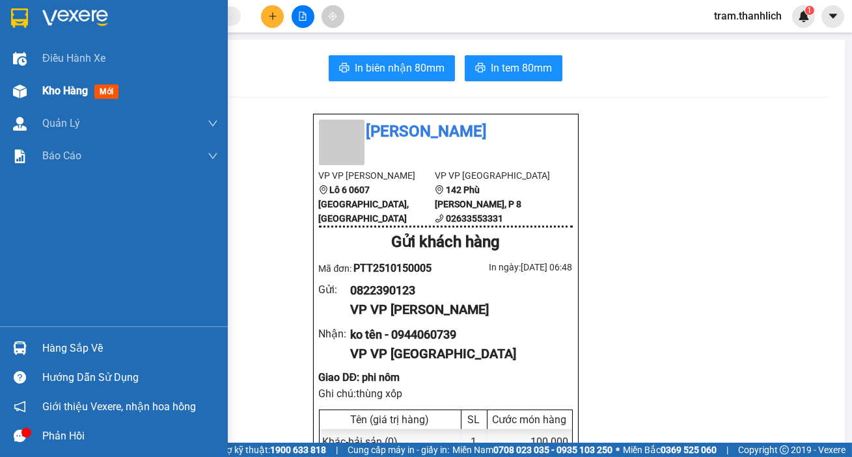
click at [38, 85] on div "Kho hàng mới" at bounding box center [114, 91] width 228 height 33
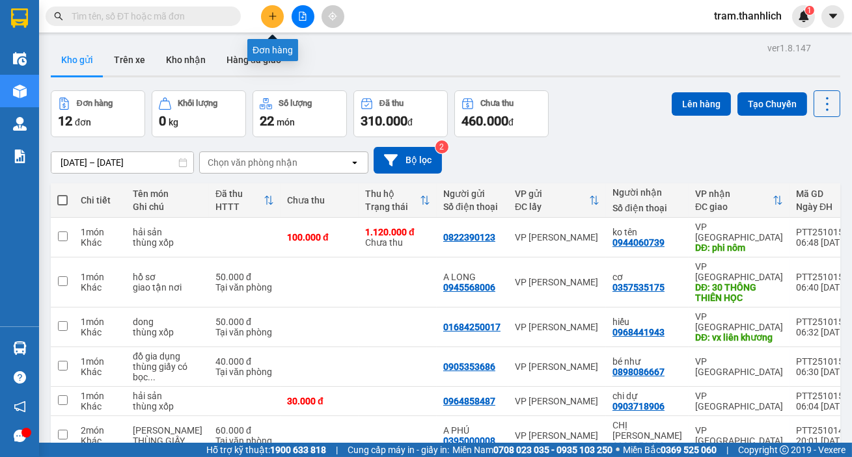
click at [276, 15] on icon "plus" at bounding box center [272, 16] width 9 height 9
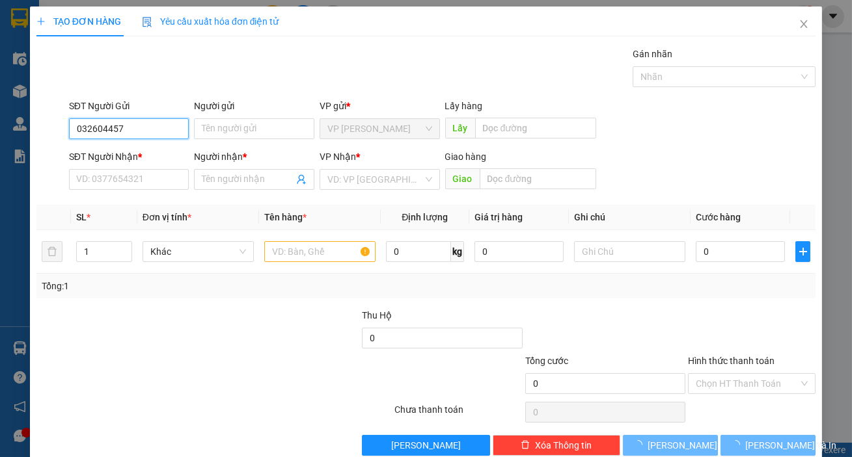
type input "0326044573"
click at [104, 154] on div "0326044573" at bounding box center [127, 155] width 103 height 14
type input "0373506213"
type input "huệ"
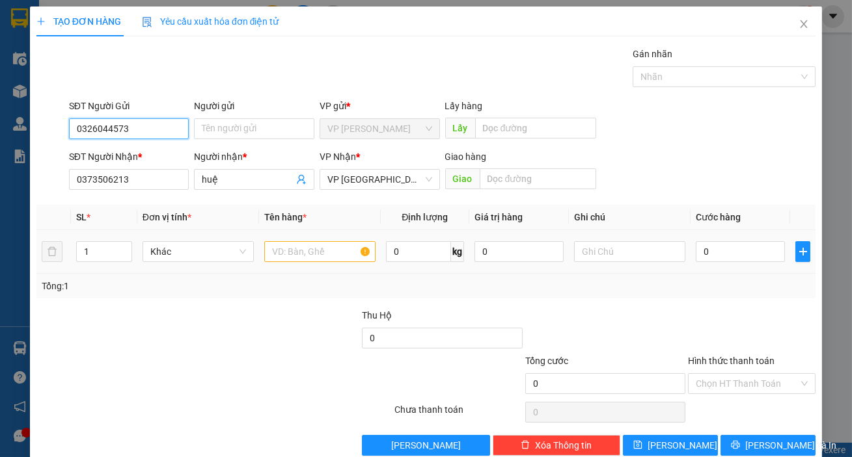
type input "0326044573"
click at [284, 256] on input "text" at bounding box center [319, 251] width 111 height 21
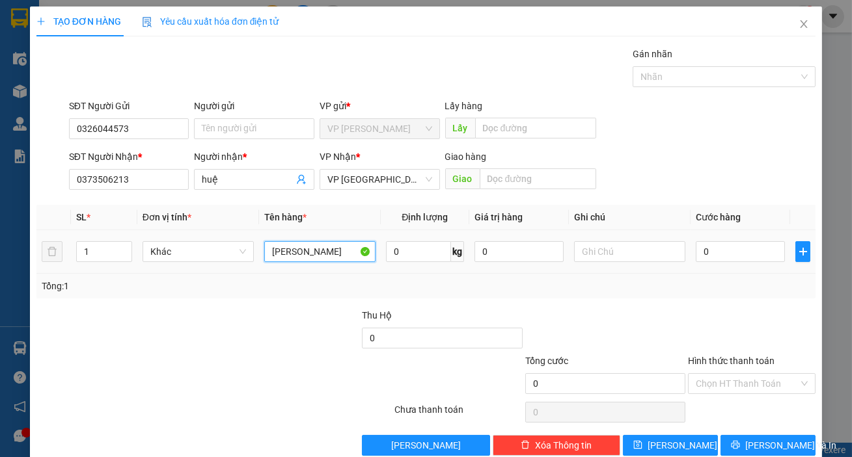
type input "[PERSON_NAME]"
click at [623, 266] on td at bounding box center [630, 252] width 122 height 44
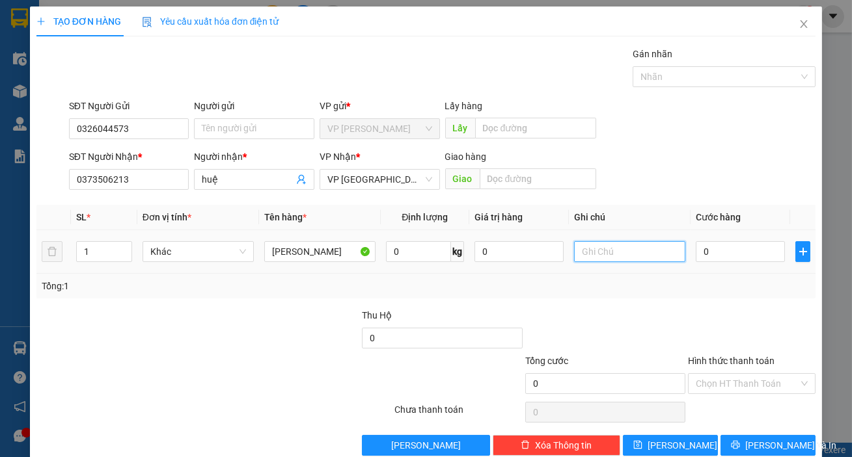
click at [618, 251] on input "text" at bounding box center [629, 251] width 111 height 21
type input "thùng giấy"
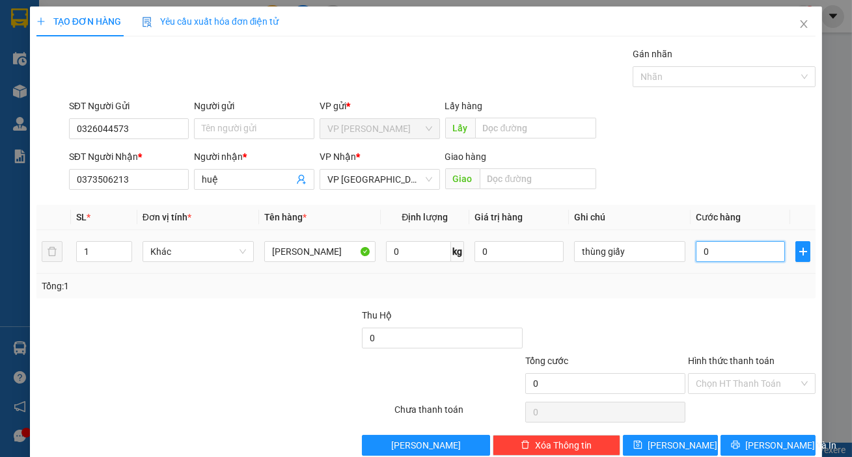
click at [732, 254] on input "0" at bounding box center [739, 251] width 89 height 21
type input "5"
type input "50"
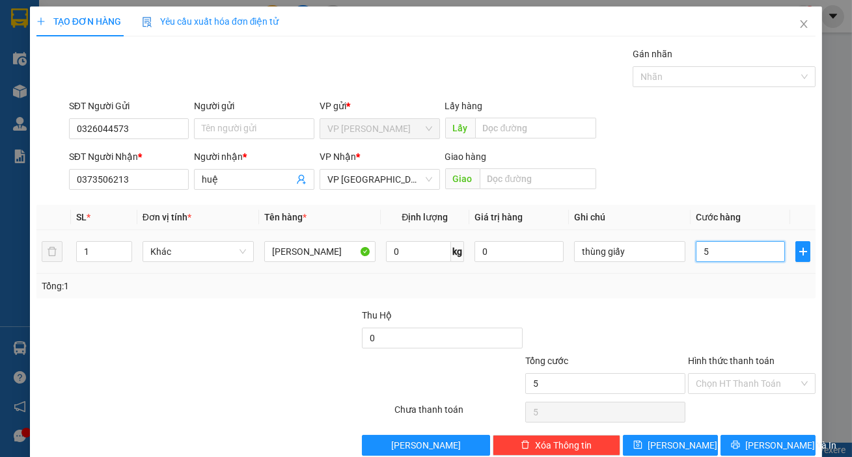
type input "50"
type input "500"
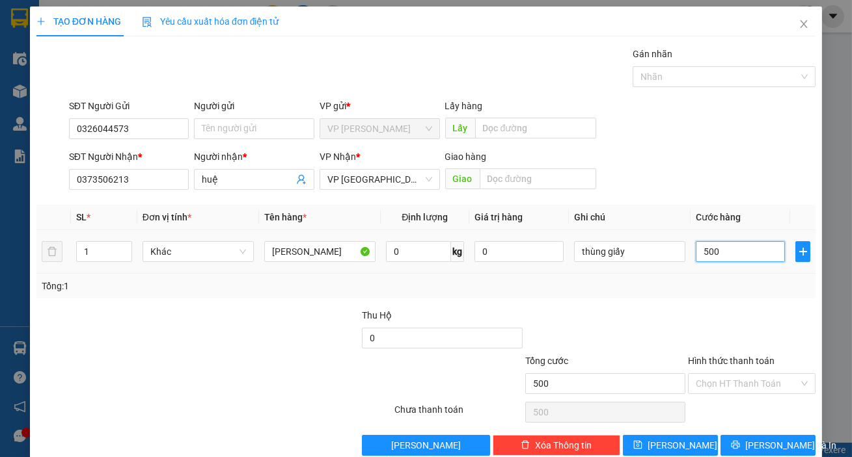
type input "5.000"
type input "50.000"
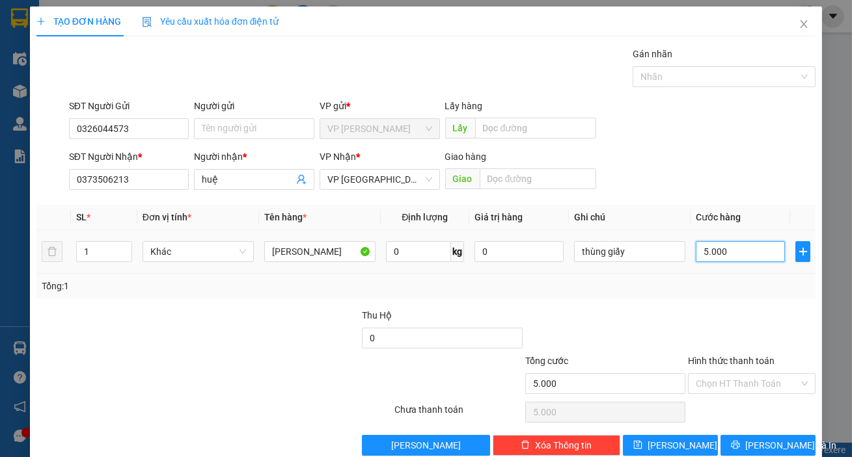
type input "50.000"
click at [740, 435] on button "[PERSON_NAME] và In" at bounding box center [767, 445] width 95 height 21
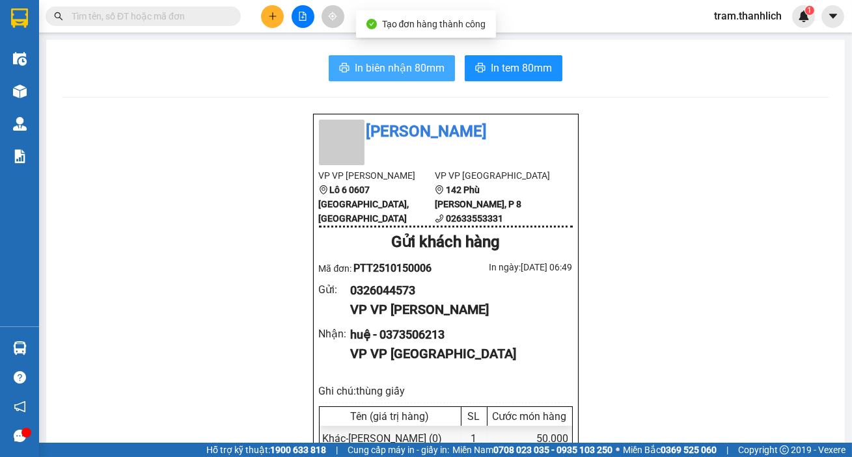
click at [428, 69] on span "In biên nhận 80mm" at bounding box center [400, 68] width 90 height 16
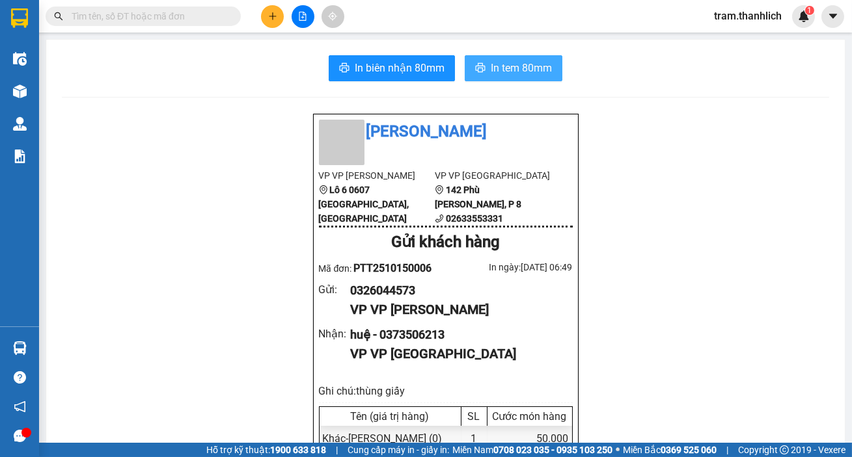
click at [515, 70] on span "In tem 80mm" at bounding box center [521, 68] width 61 height 16
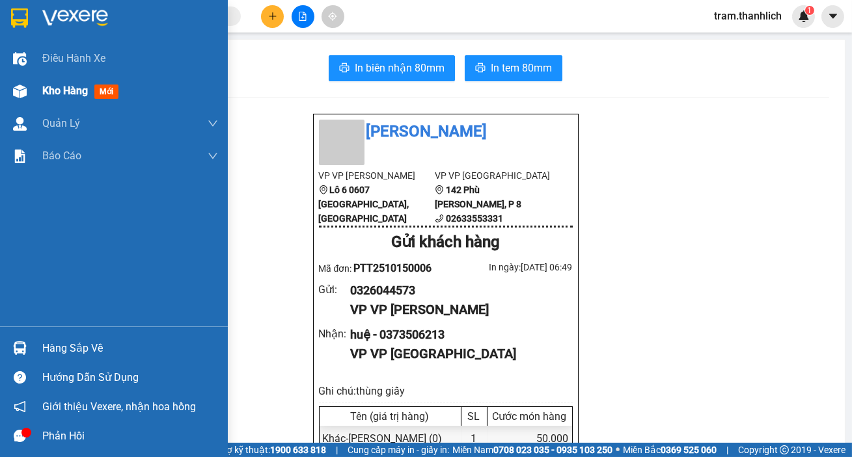
click at [70, 103] on div "Kho hàng mới" at bounding box center [130, 91] width 176 height 33
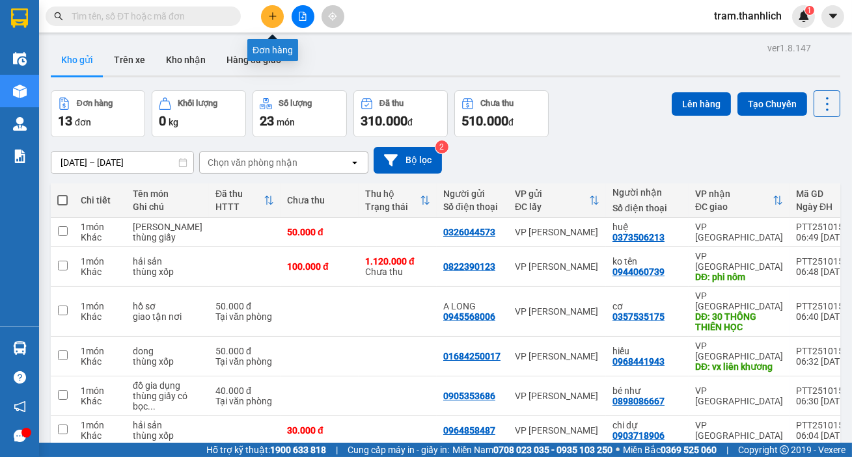
click at [269, 15] on icon "plus" at bounding box center [272, 16] width 9 height 9
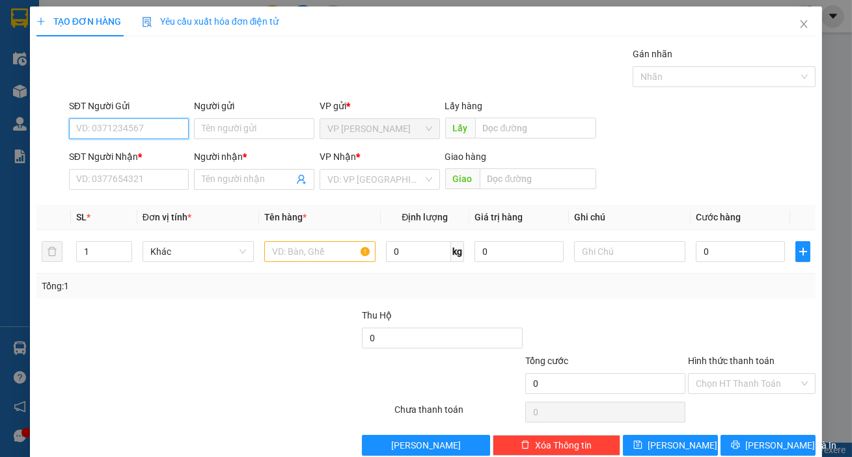
click at [124, 131] on input "SĐT Người Gửi" at bounding box center [129, 128] width 120 height 21
drag, startPoint x: 126, startPoint y: 155, endPoint x: 129, endPoint y: 162, distance: 7.0
click at [126, 156] on div "0848333399" at bounding box center [127, 155] width 103 height 14
type input "0848333399"
type input "0968888461"
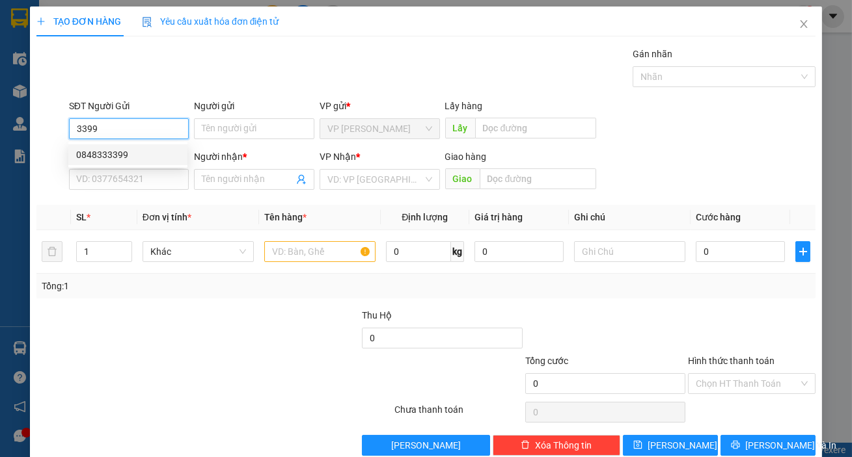
type input "TRƯỜNG"
type input "0848333399"
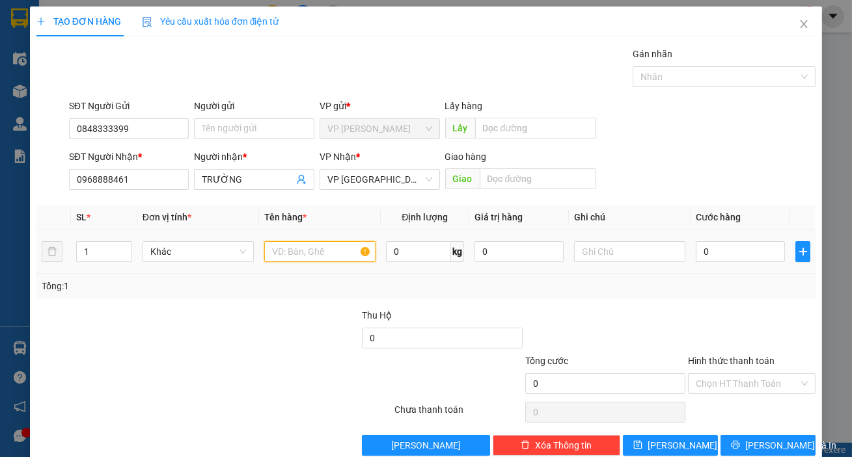
click at [269, 247] on input "text" at bounding box center [319, 251] width 111 height 21
type input "d"
type input "đồ xe"
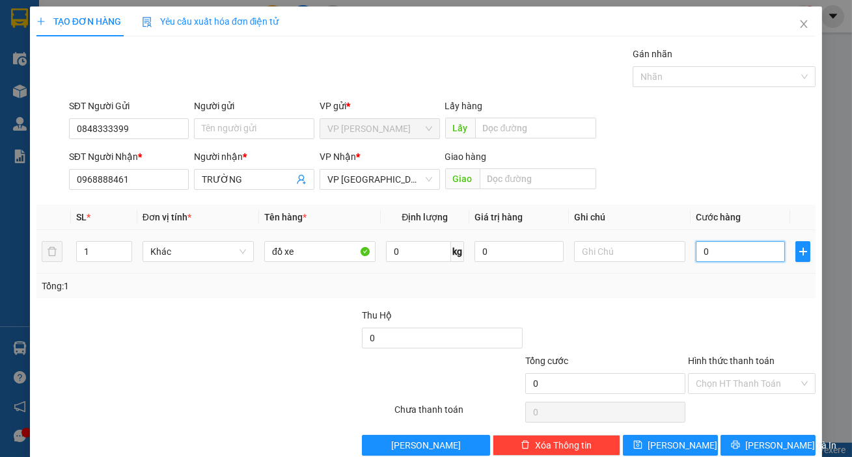
click at [714, 241] on input "0" at bounding box center [739, 251] width 89 height 21
type input "5"
type input "50"
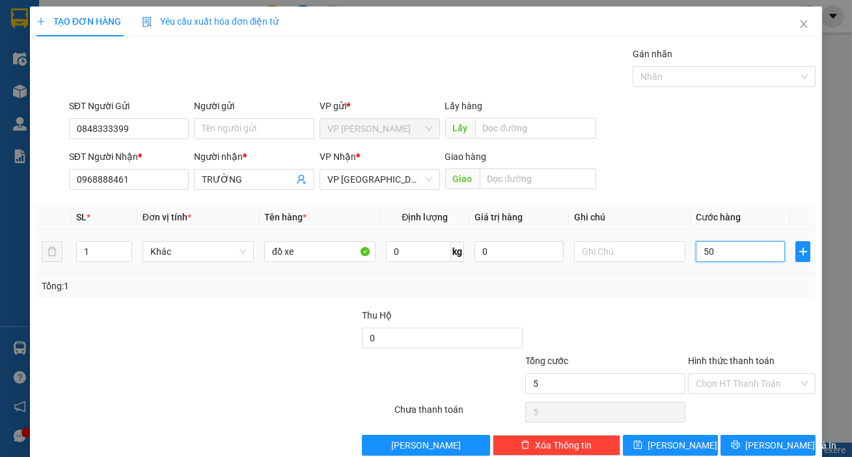
type input "50"
type input "500"
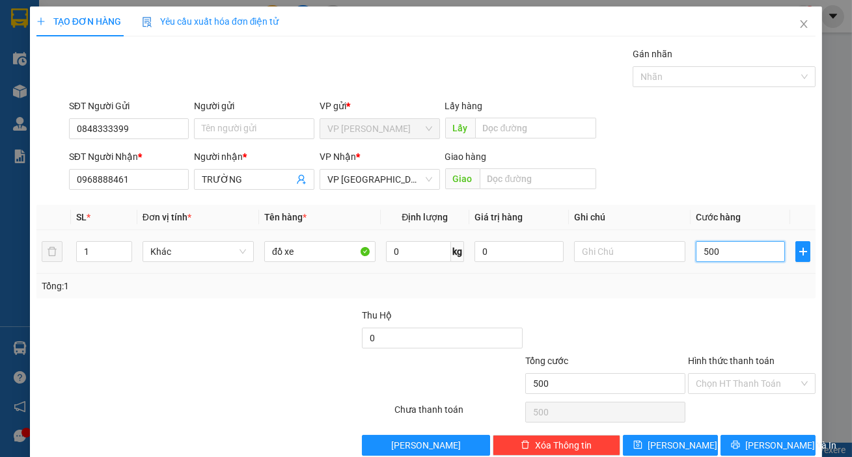
type input "5.000"
type input "50.000"
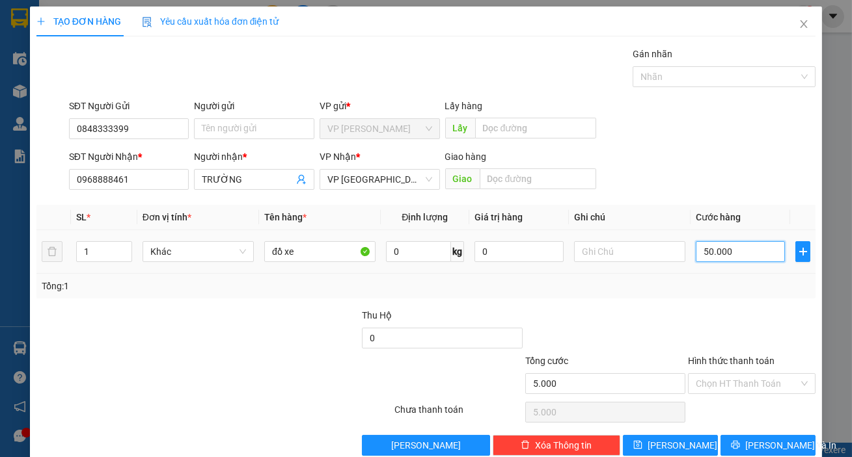
type input "50.000"
click at [615, 254] on input "text" at bounding box center [629, 251] width 111 height 21
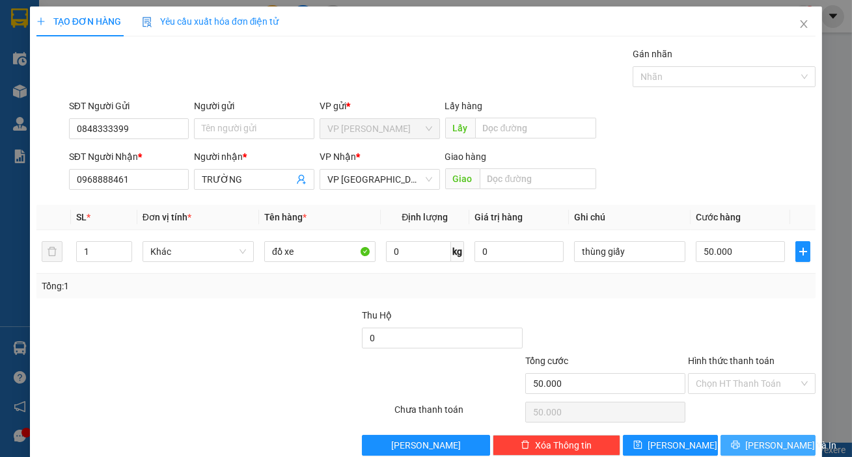
click at [735, 435] on button "[PERSON_NAME] và In" at bounding box center [767, 445] width 95 height 21
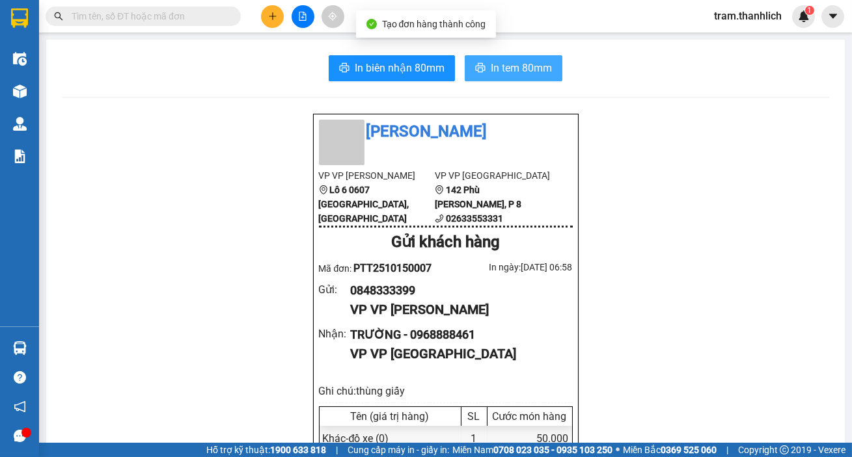
click at [502, 72] on span "In tem 80mm" at bounding box center [521, 68] width 61 height 16
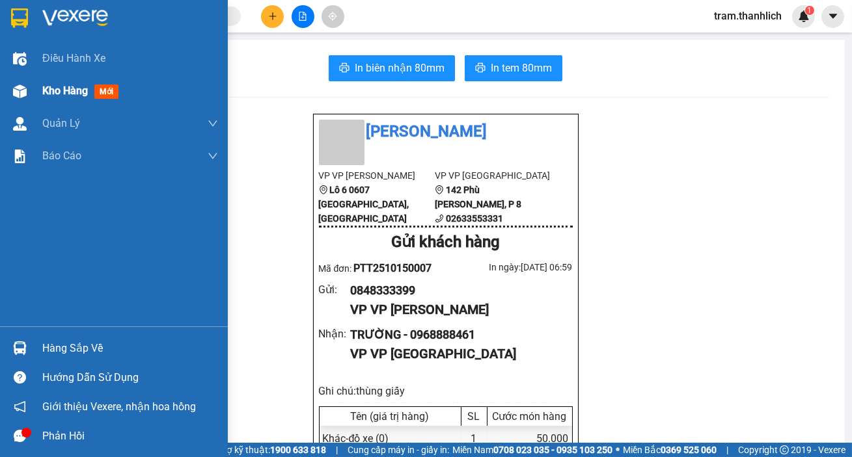
click at [75, 88] on span "Kho hàng" at bounding box center [65, 91] width 46 height 12
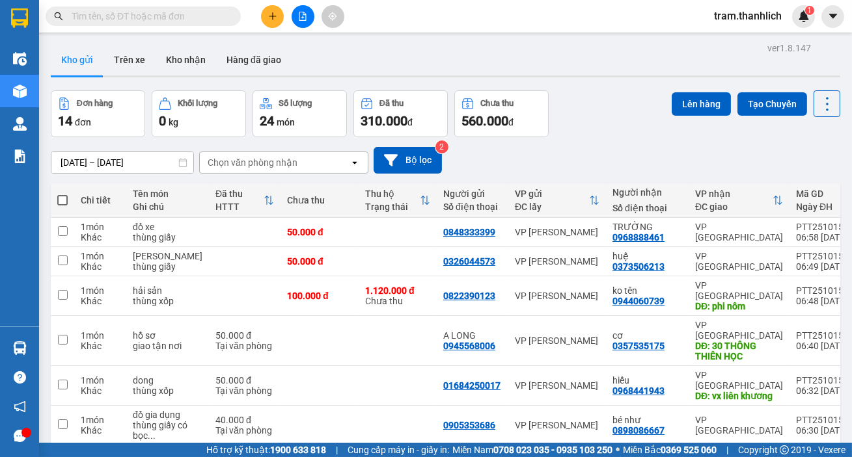
click at [267, 13] on button at bounding box center [272, 16] width 23 height 23
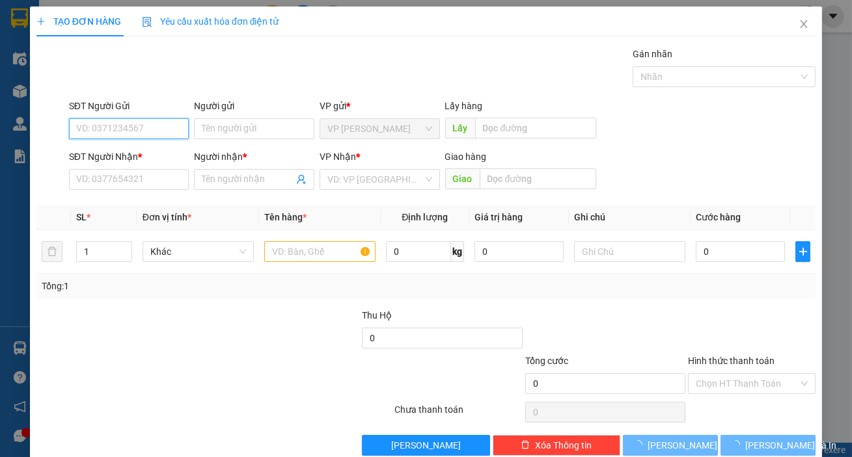
click at [121, 133] on input "SĐT Người Gửi" at bounding box center [129, 128] width 120 height 21
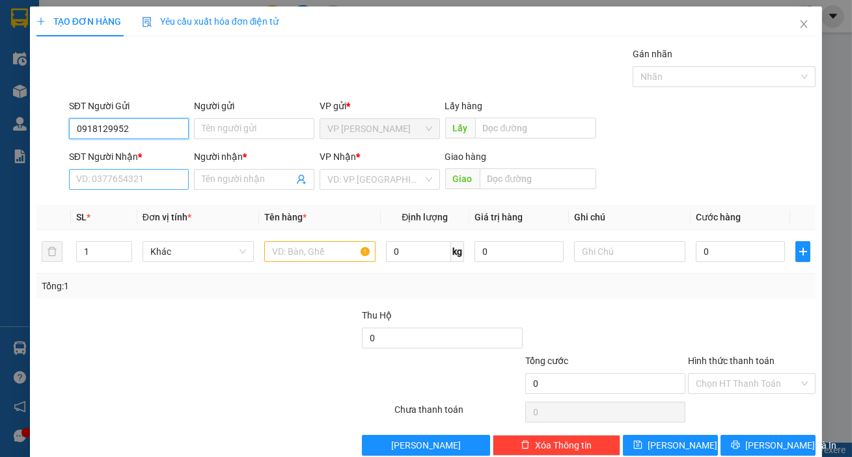
type input "0918129952"
click at [119, 178] on input "SĐT Người Nhận *" at bounding box center [129, 179] width 120 height 21
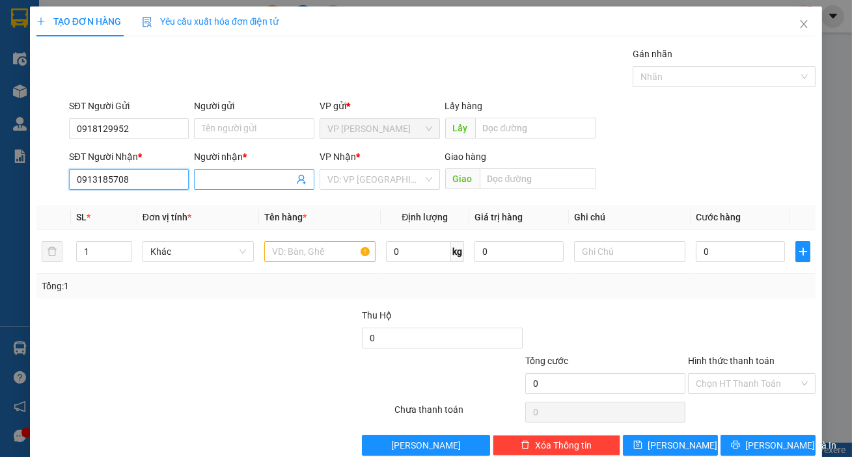
type input "0913185708"
click at [219, 186] on input "Người nhận *" at bounding box center [248, 179] width 92 height 14
type input "linh"
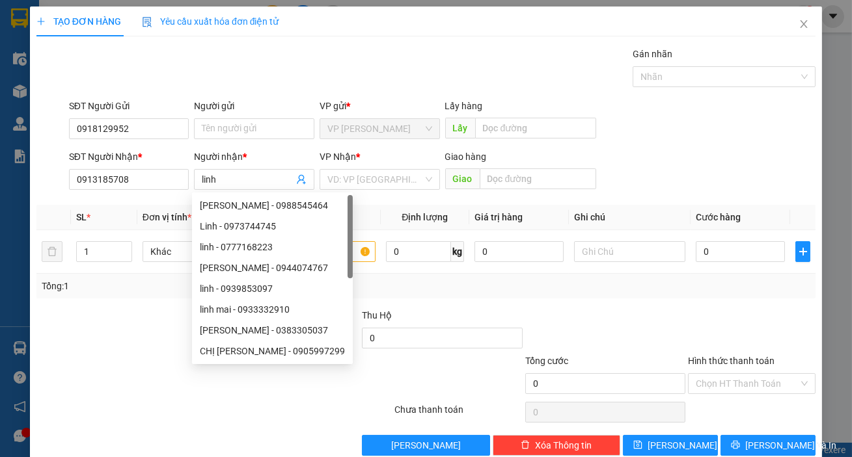
drag, startPoint x: 653, startPoint y: 158, endPoint x: 537, endPoint y: 190, distance: 119.5
click at [653, 166] on div "SĐT Người Nhận * 0913185708 Người nhận * linh VP Nhận * VD: VP Sài Gòn Giao hàn…" at bounding box center [441, 173] width 751 height 46
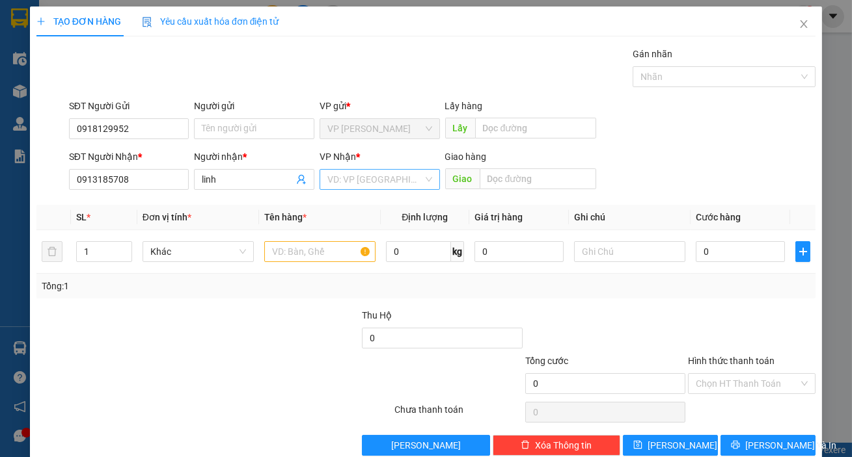
click at [372, 178] on input "search" at bounding box center [375, 180] width 96 height 20
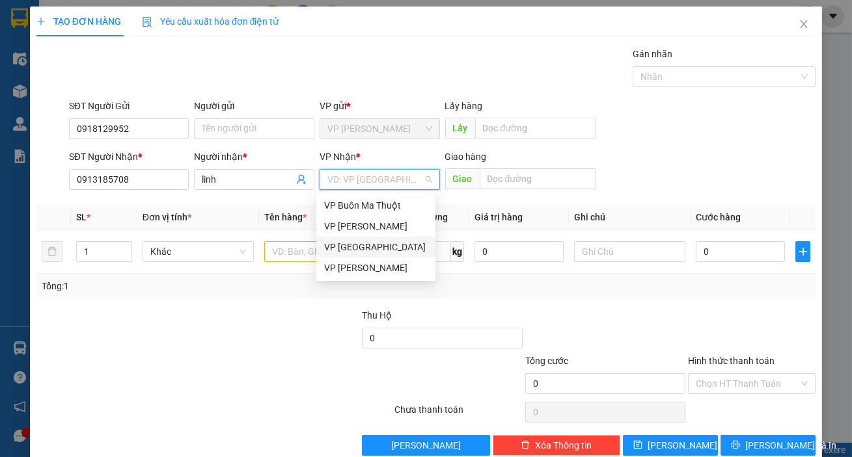
drag, startPoint x: 366, startPoint y: 250, endPoint x: 695, endPoint y: 145, distance: 345.6
click at [373, 249] on div "VP [GEOGRAPHIC_DATA]" at bounding box center [375, 247] width 103 height 14
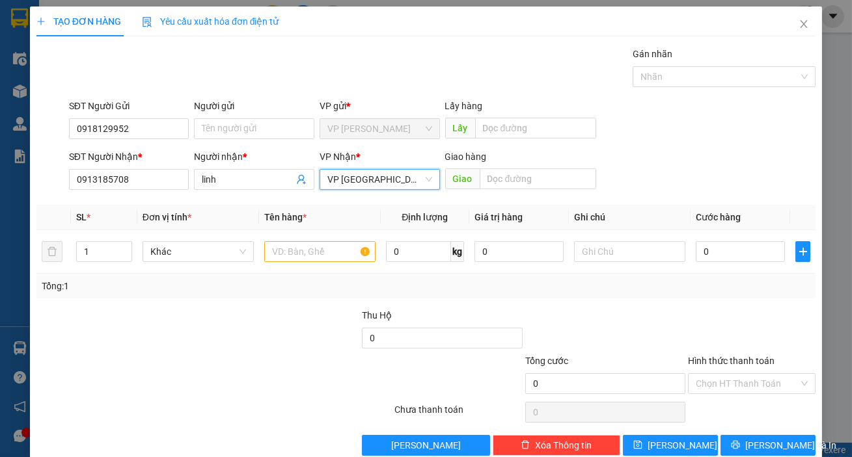
drag, startPoint x: 695, startPoint y: 145, endPoint x: 504, endPoint y: 212, distance: 202.7
click at [695, 146] on form "SĐT Người Gửi 0918129952 Người gửi Tên người gửi VP gửi * VP [PERSON_NAME] Lấy …" at bounding box center [425, 147] width 779 height 96
click at [298, 261] on input "text" at bounding box center [319, 251] width 111 height 21
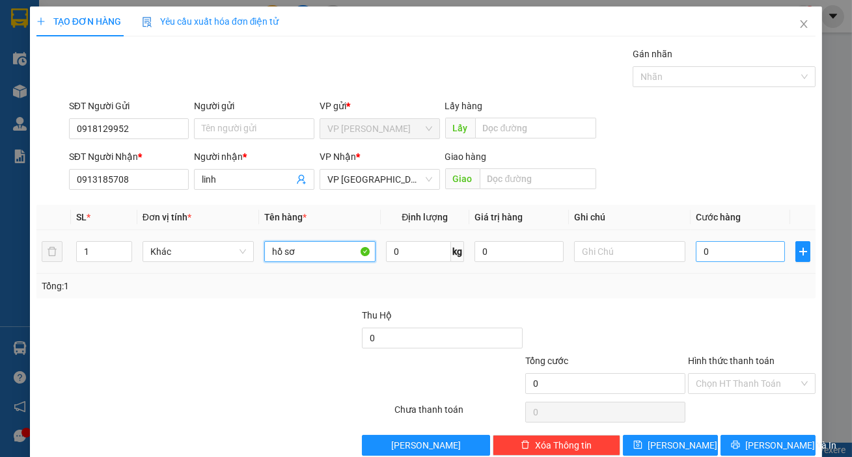
type input "hồ sơ"
click at [723, 254] on input "0" at bounding box center [739, 251] width 89 height 21
type input "3"
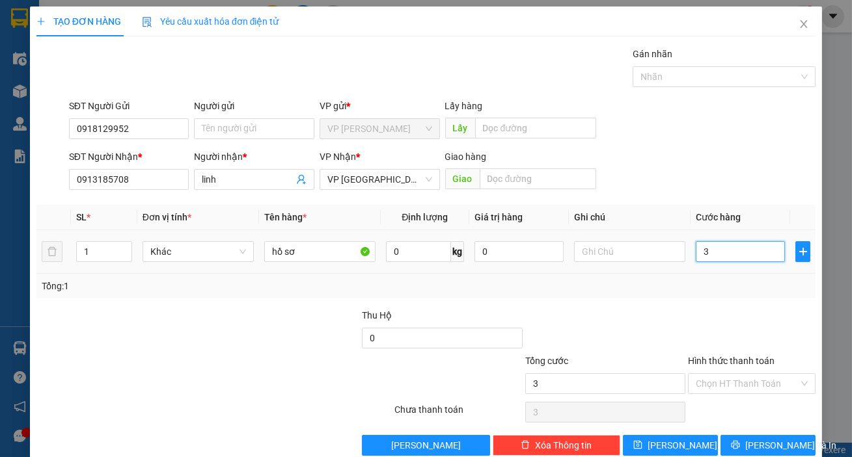
type input "30"
type input "300"
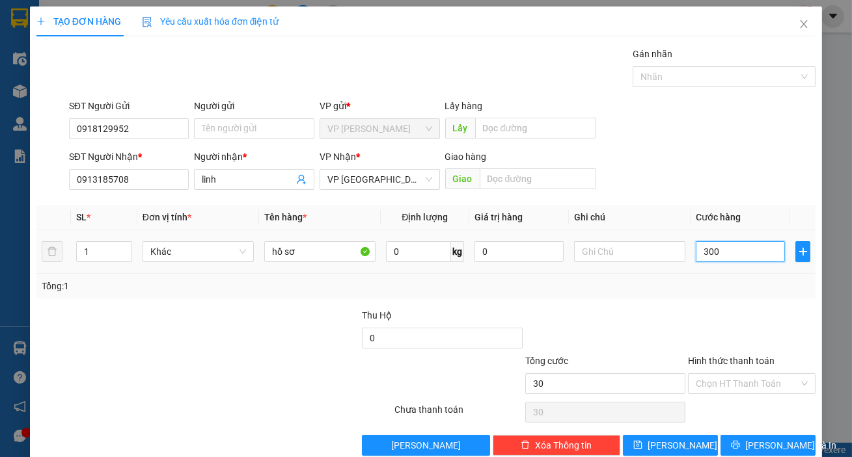
type input "300"
type input "3.000"
type input "30.000"
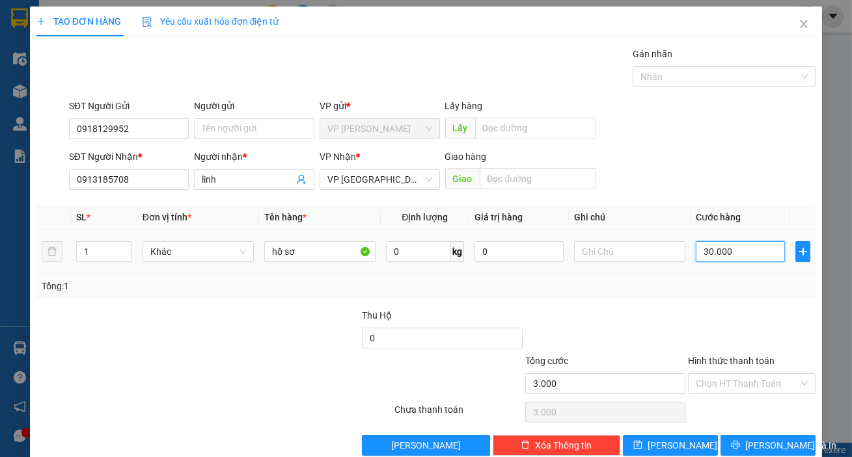
type input "30.000"
click at [721, 374] on input "Hình thức thanh toán" at bounding box center [746, 384] width 103 height 20
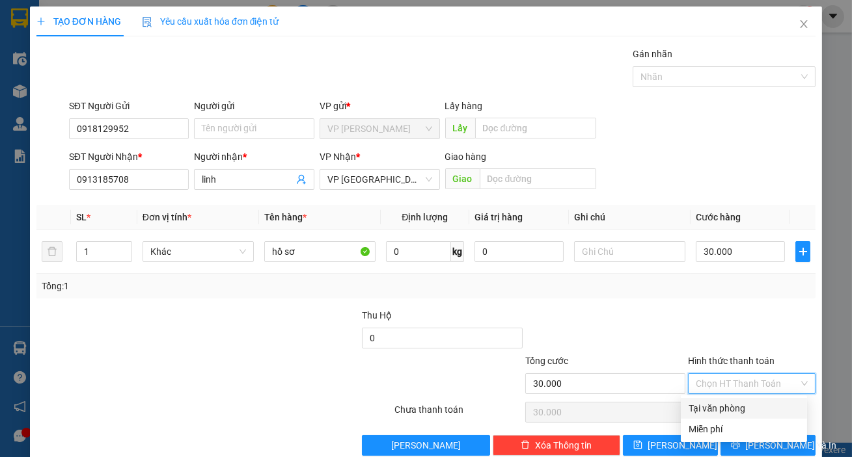
click at [736, 401] on div "Tại văn phòng" at bounding box center [743, 408] width 111 height 14
type input "0"
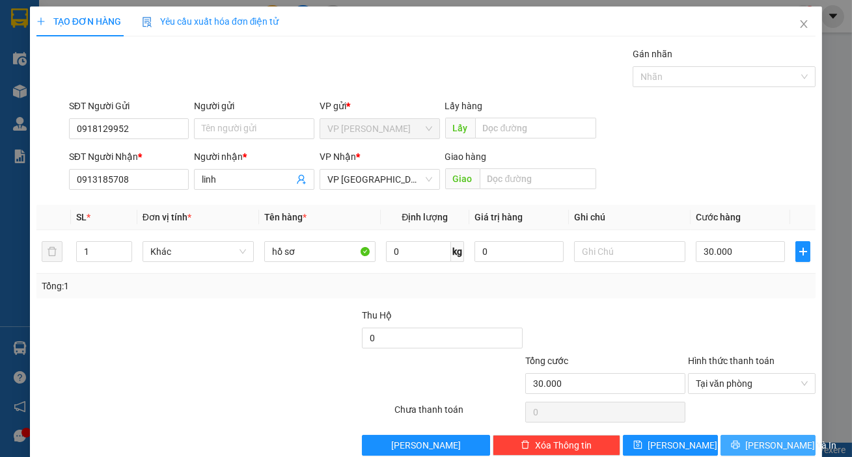
click at [756, 438] on span "[PERSON_NAME] và In" at bounding box center [790, 445] width 91 height 14
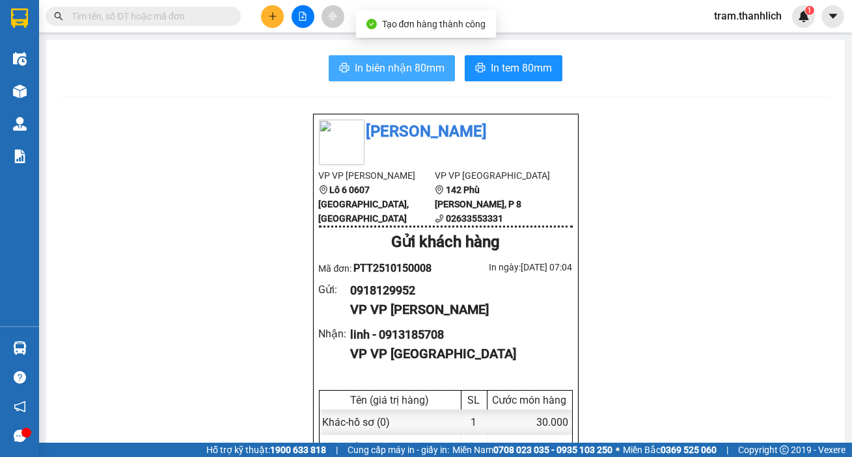
click at [402, 74] on span "In biên nhận 80mm" at bounding box center [400, 68] width 90 height 16
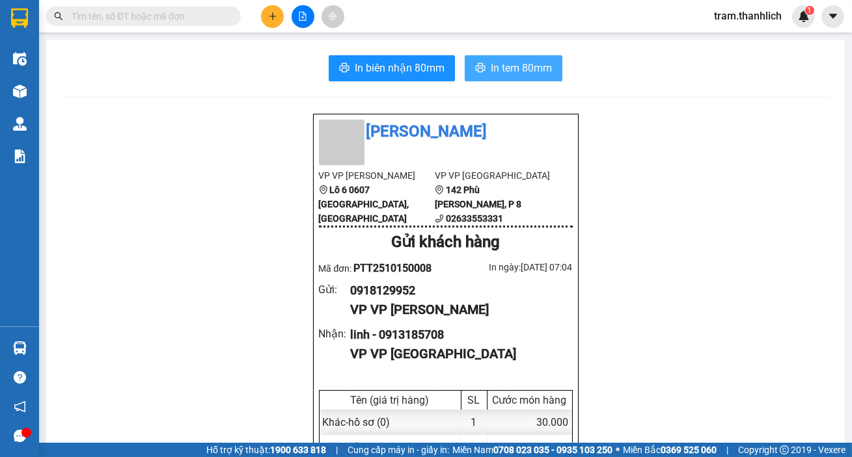
click at [543, 74] on span "In tem 80mm" at bounding box center [521, 68] width 61 height 16
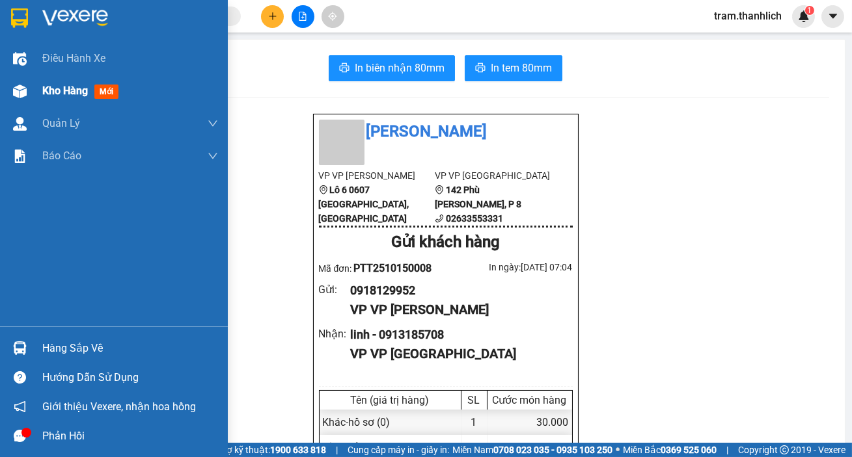
click at [59, 97] on span "Kho hàng" at bounding box center [65, 91] width 46 height 12
